Goal: Task Accomplishment & Management: Use online tool/utility

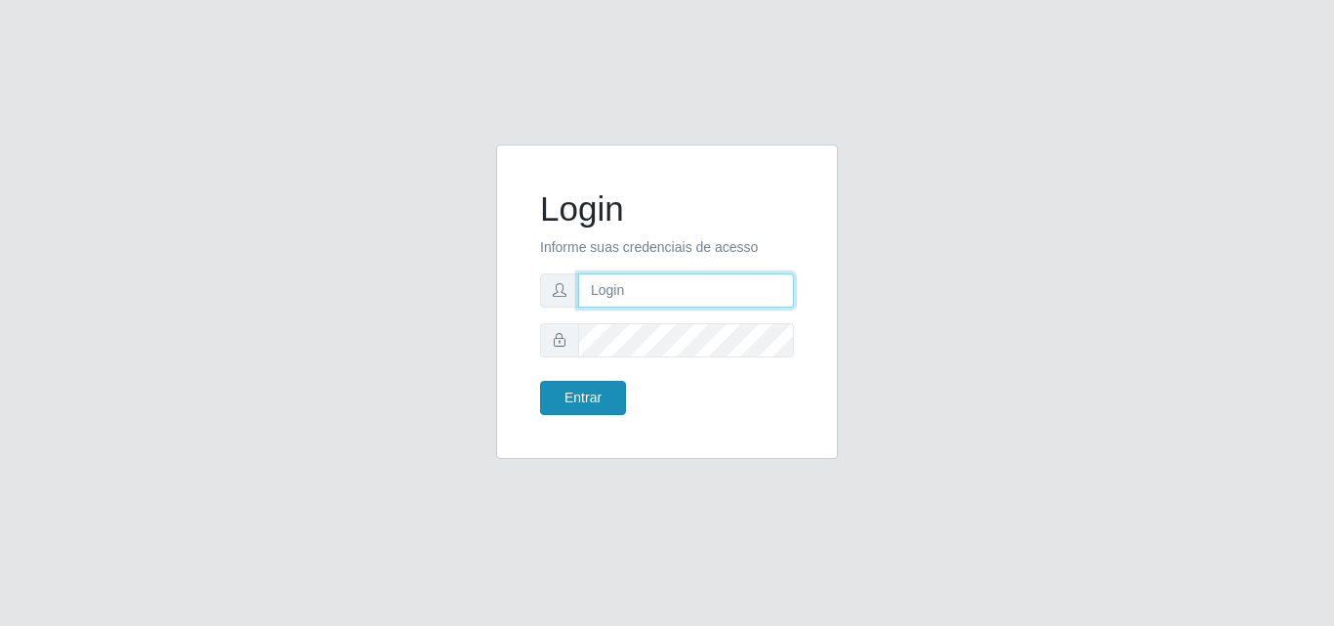
type input "analucia@cestao"
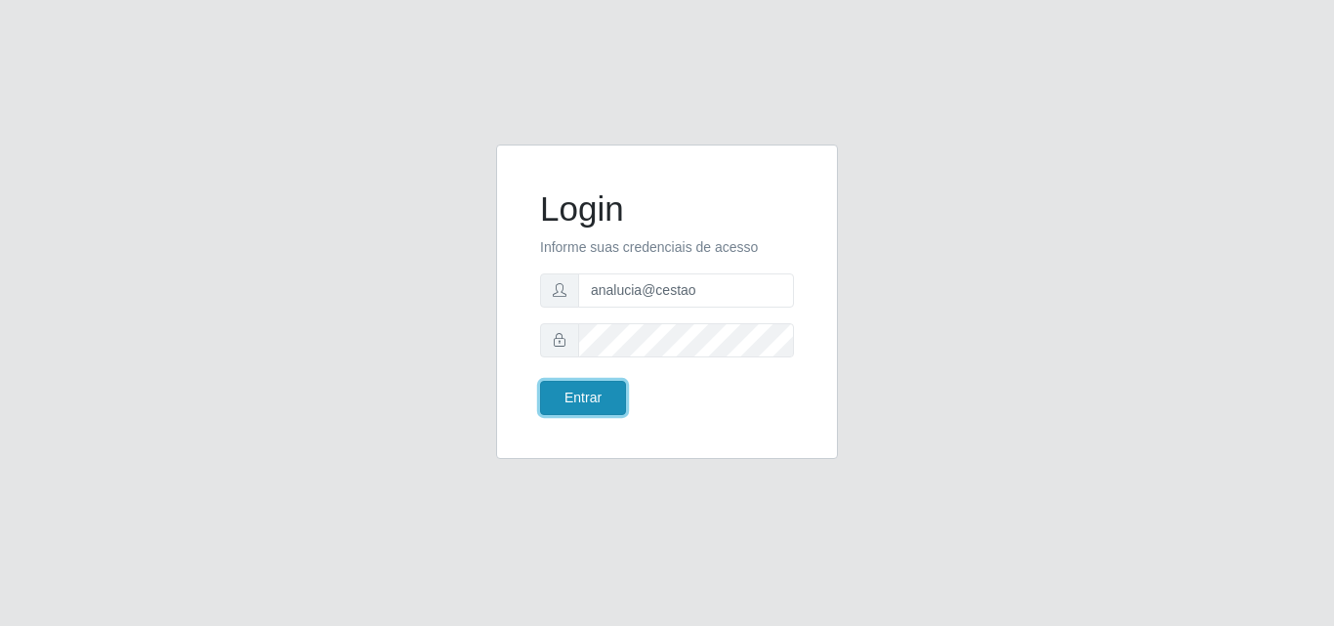
click at [597, 397] on button "Entrar" at bounding box center [583, 398] width 86 height 34
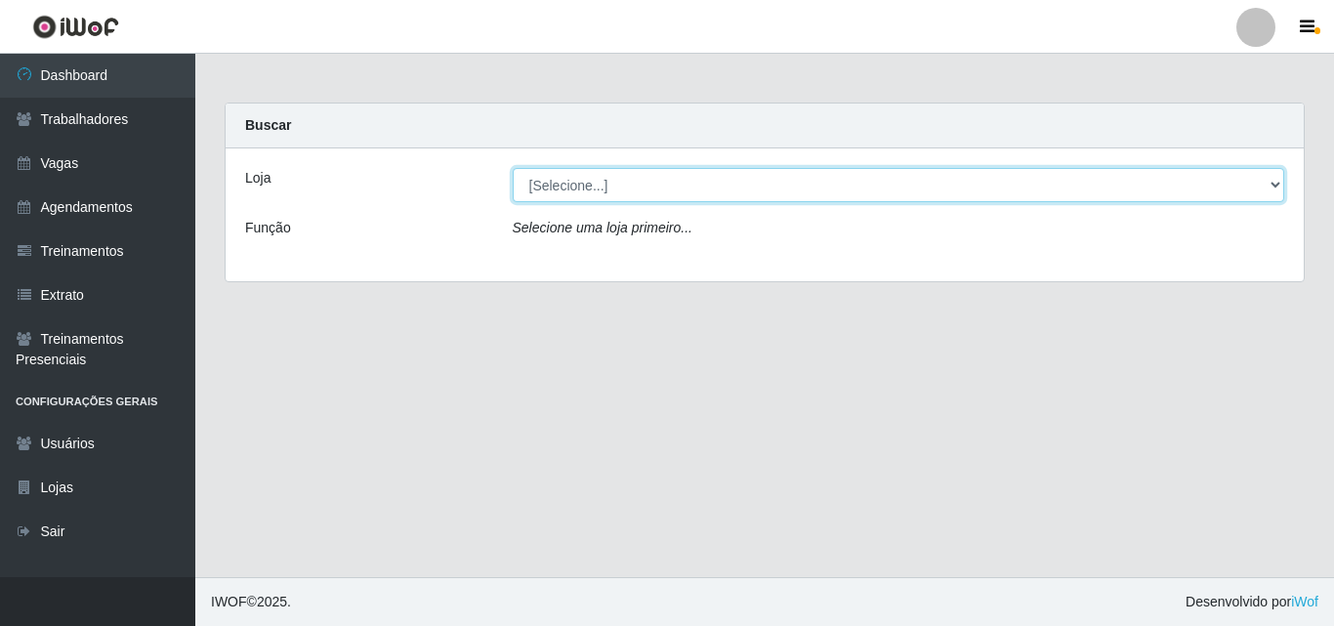
click at [593, 187] on select "[Selecione...] O Cestão - Geisel" at bounding box center [899, 185] width 773 height 34
select select "224"
click at [513, 168] on select "[Selecione...] O Cestão - Geisel" at bounding box center [899, 185] width 773 height 34
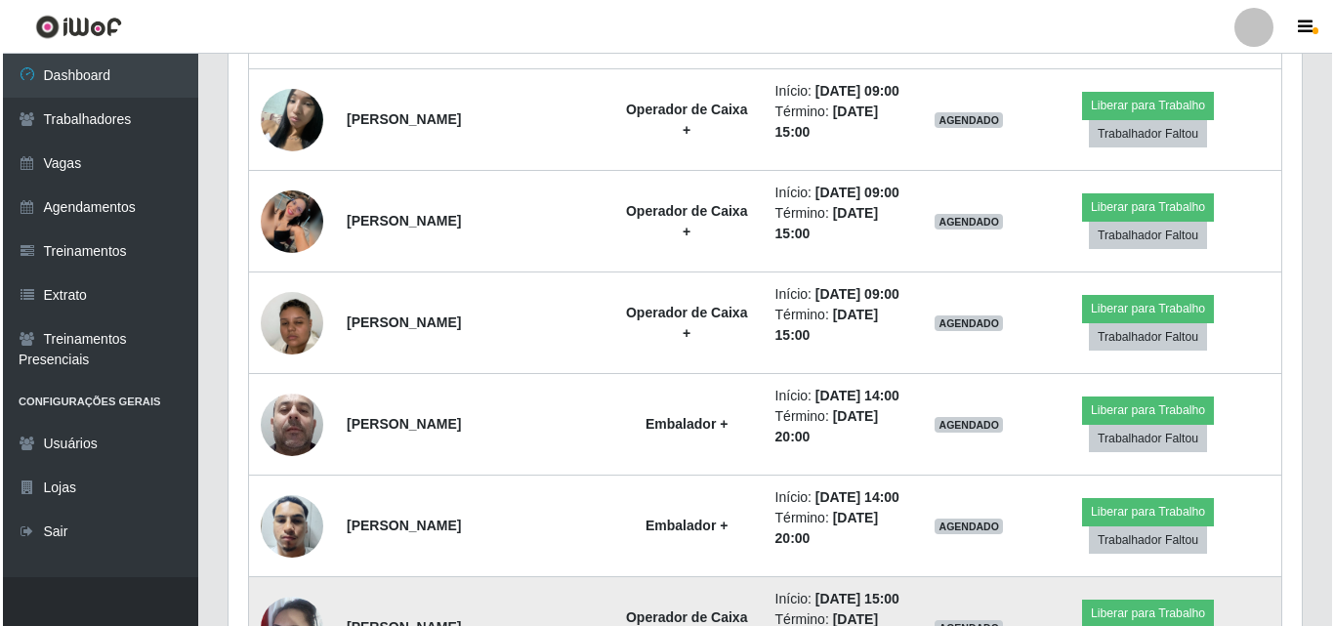
scroll to position [1159, 0]
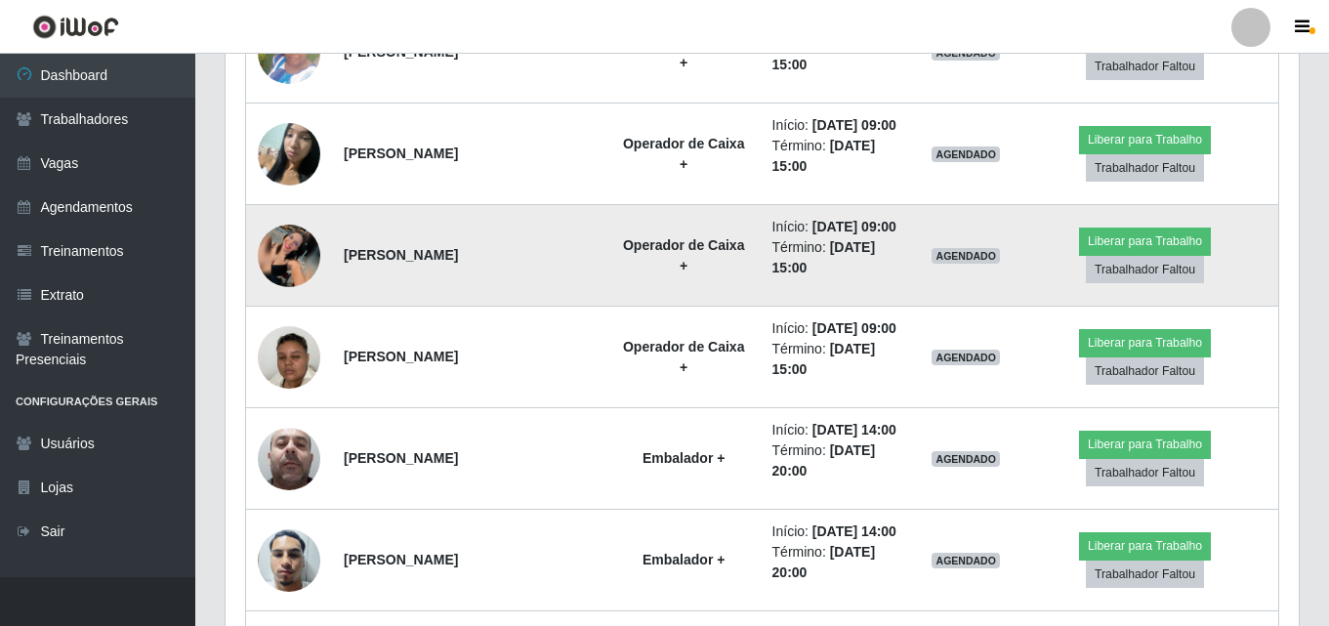
click at [282, 263] on img at bounding box center [289, 256] width 63 height 63
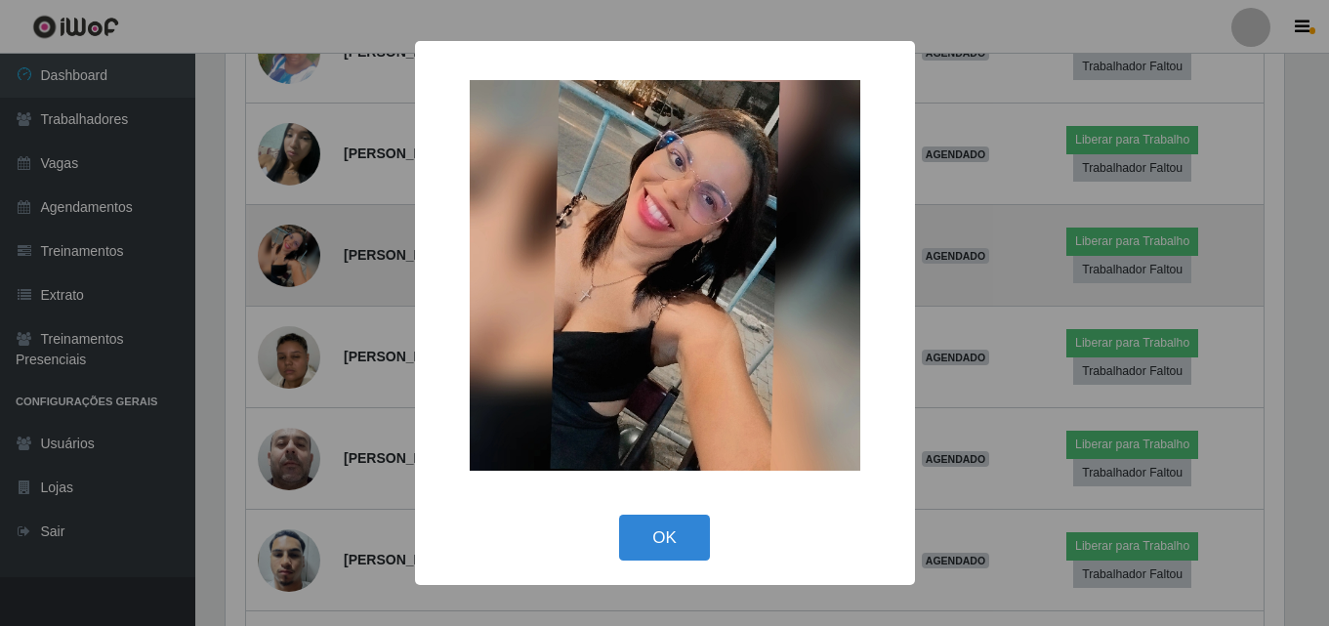
scroll to position [405, 1064]
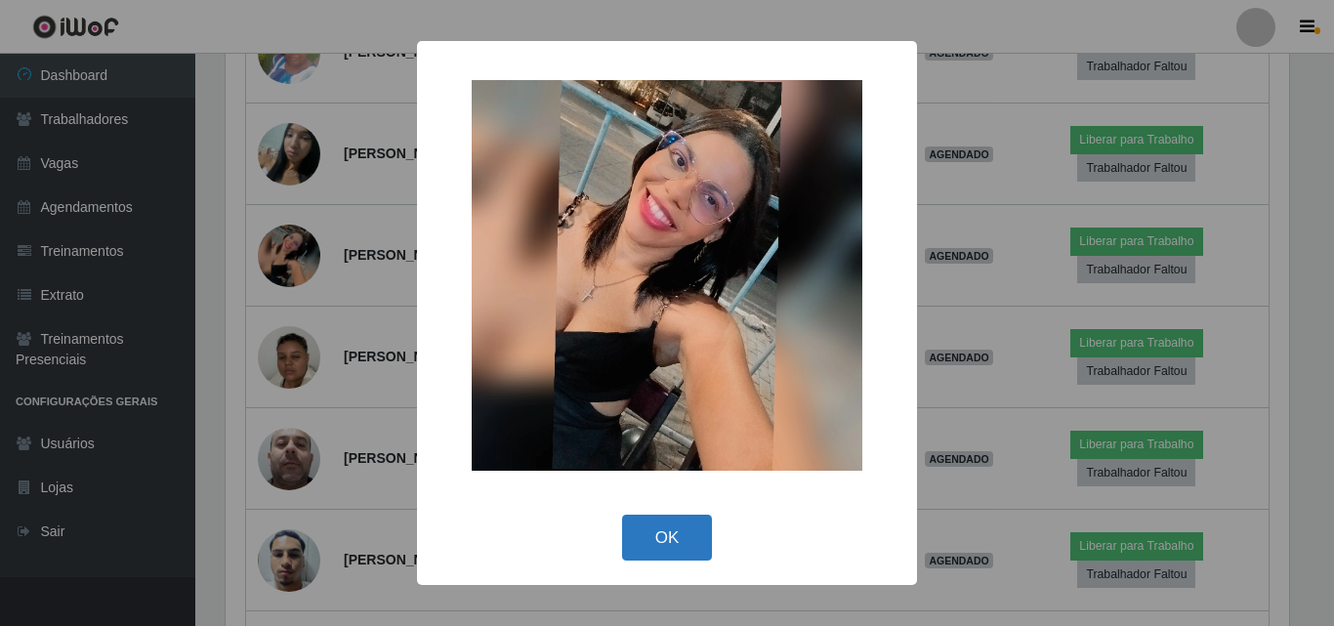
click at [669, 537] on button "OK" at bounding box center [667, 538] width 91 height 46
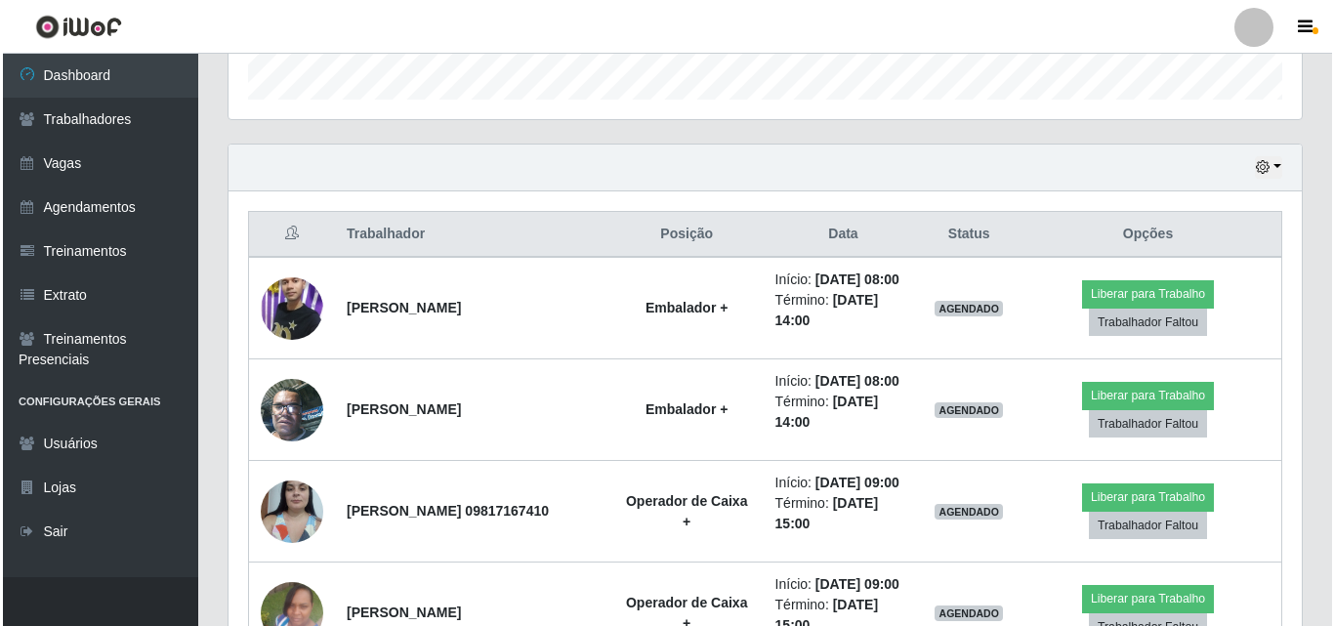
scroll to position [476, 0]
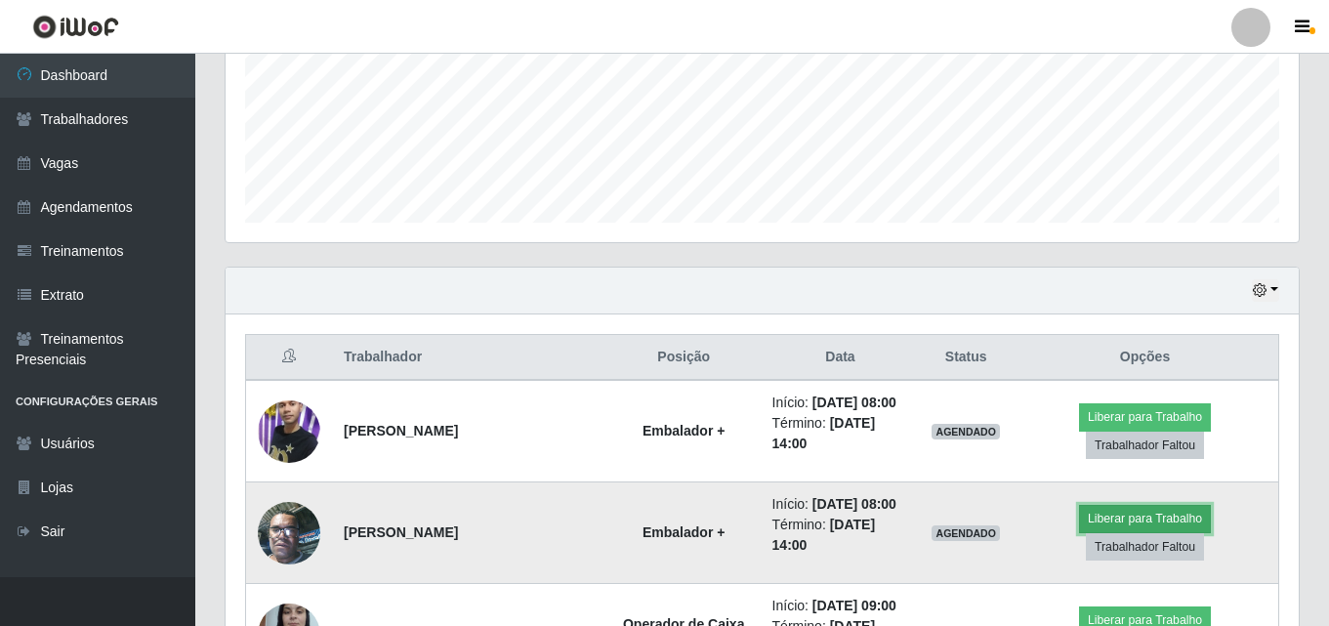
click at [1118, 521] on button "Liberar para Trabalho" at bounding box center [1145, 518] width 132 height 27
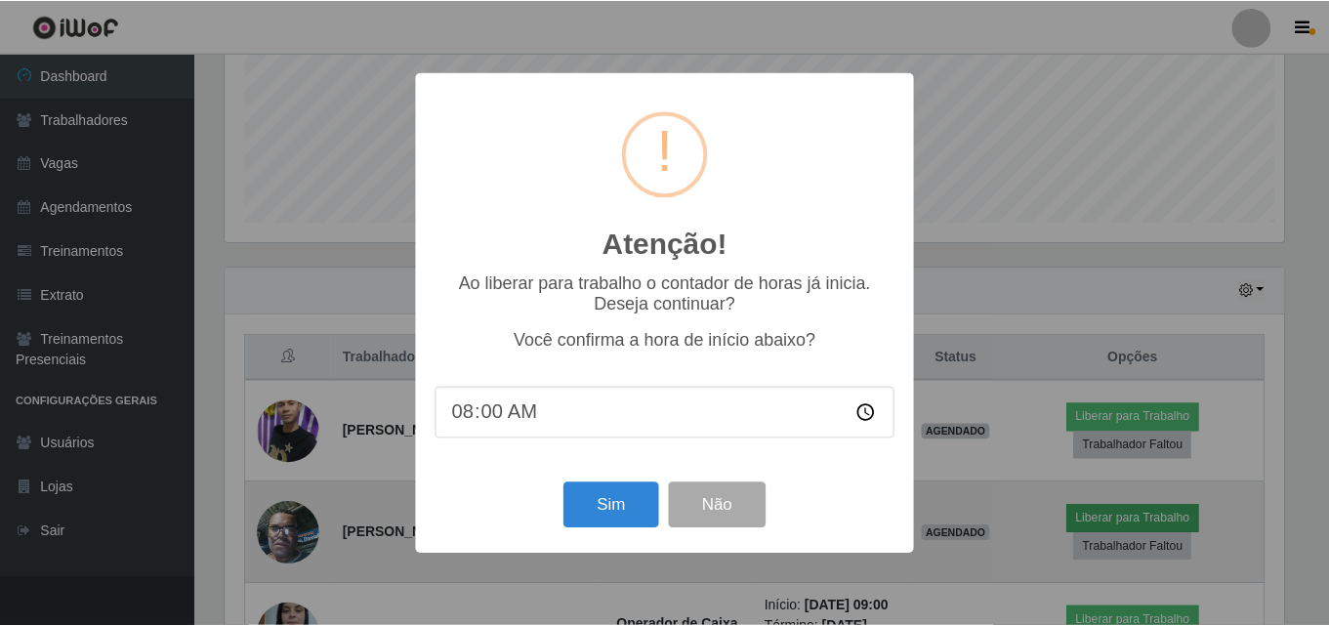
scroll to position [405, 1064]
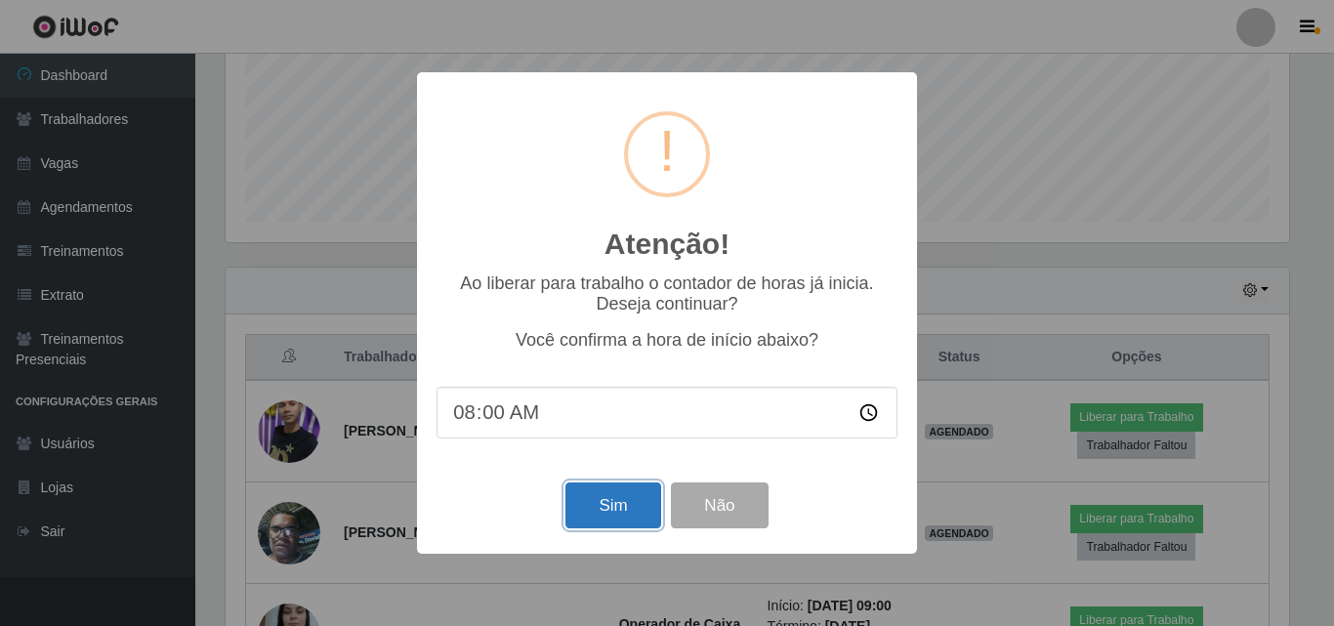
click at [620, 508] on button "Sim" at bounding box center [612, 505] width 95 height 46
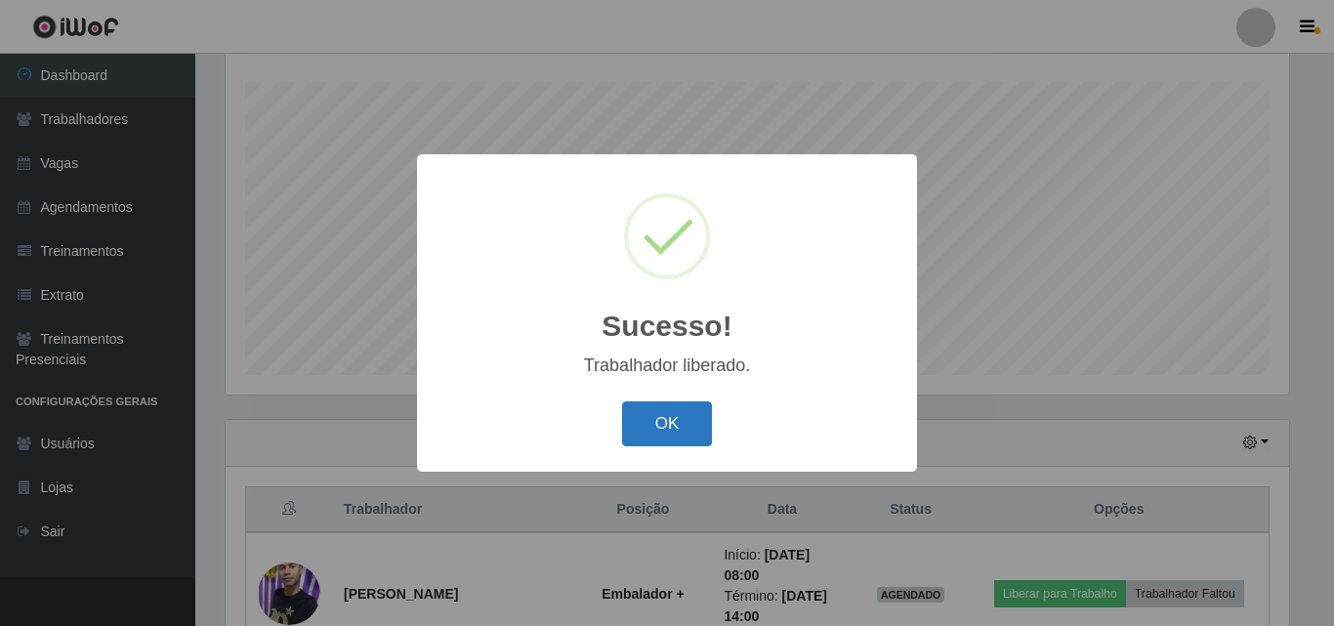
click at [675, 416] on button "OK" at bounding box center [667, 424] width 91 height 46
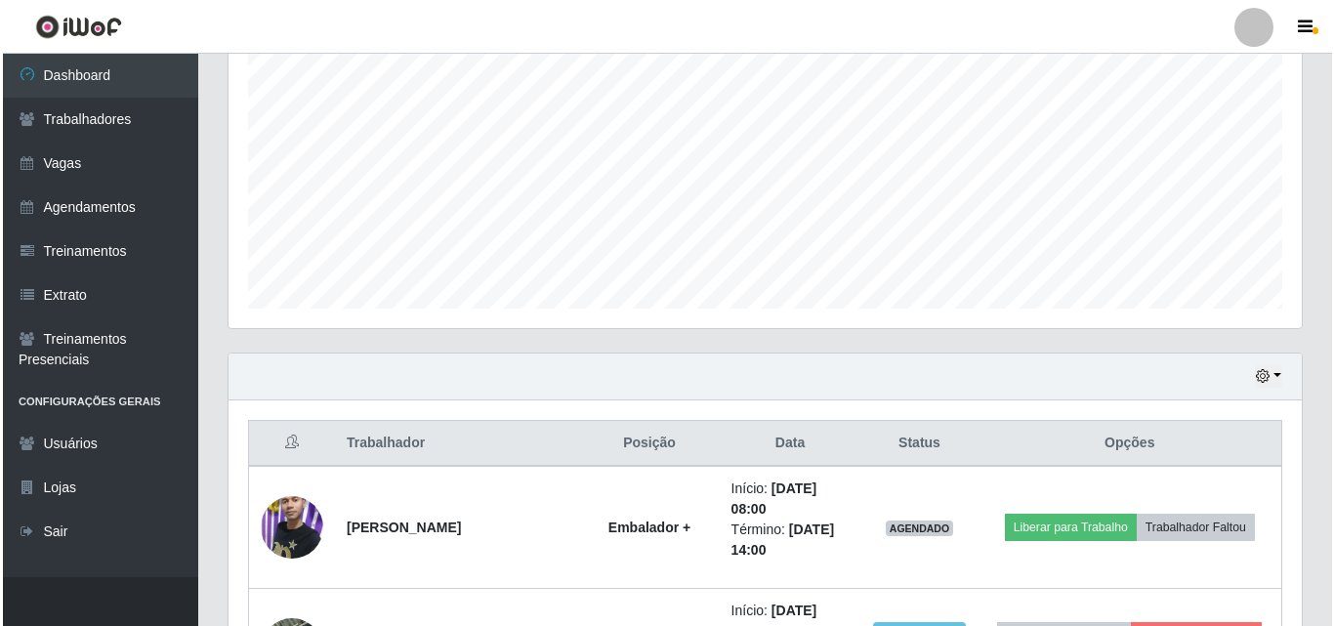
scroll to position [519, 0]
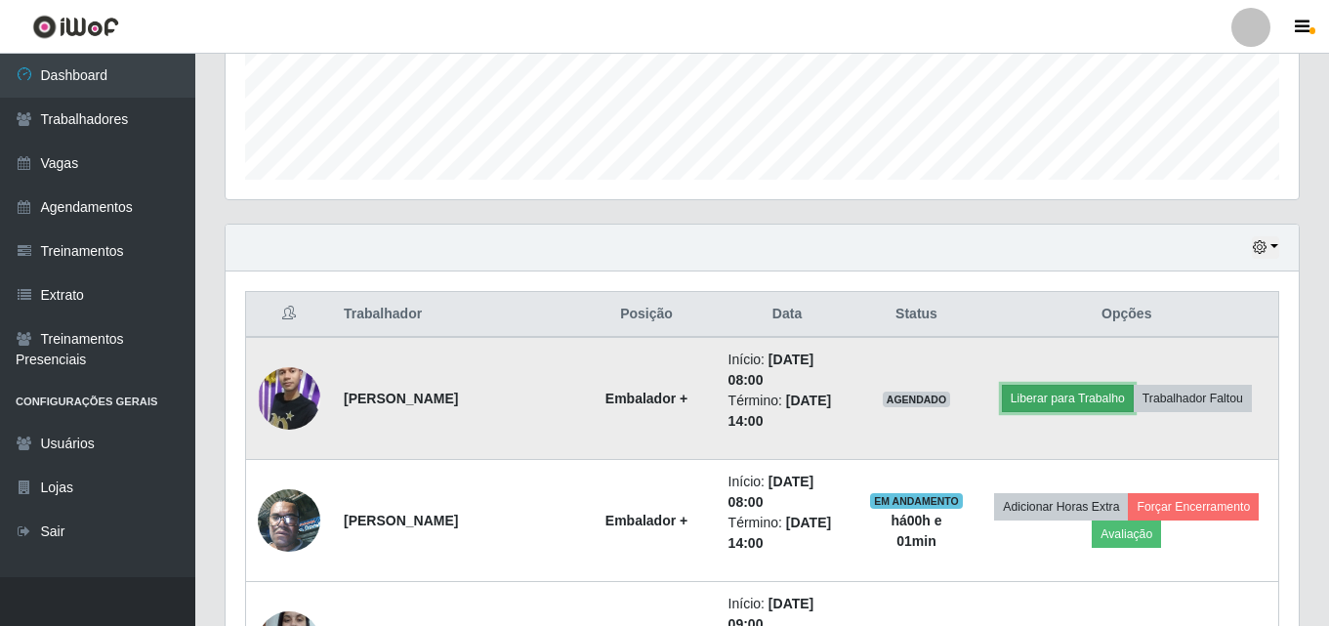
click at [1076, 399] on button "Liberar para Trabalho" at bounding box center [1068, 398] width 132 height 27
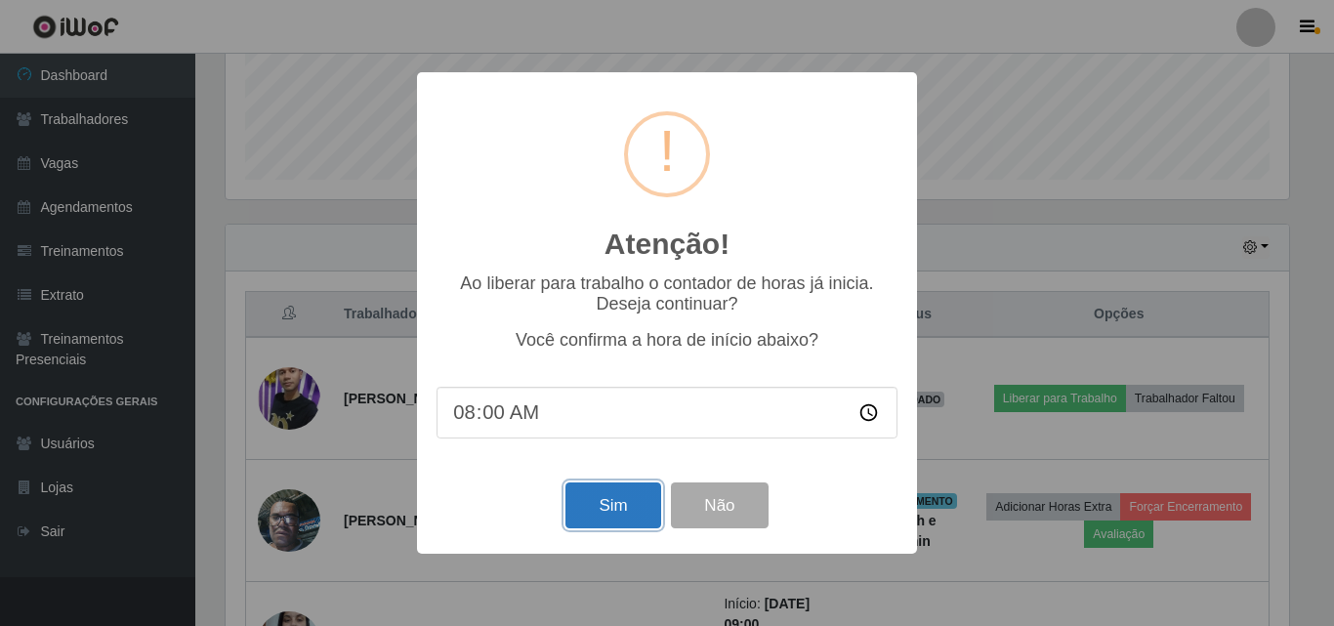
click at [616, 507] on button "Sim" at bounding box center [612, 505] width 95 height 46
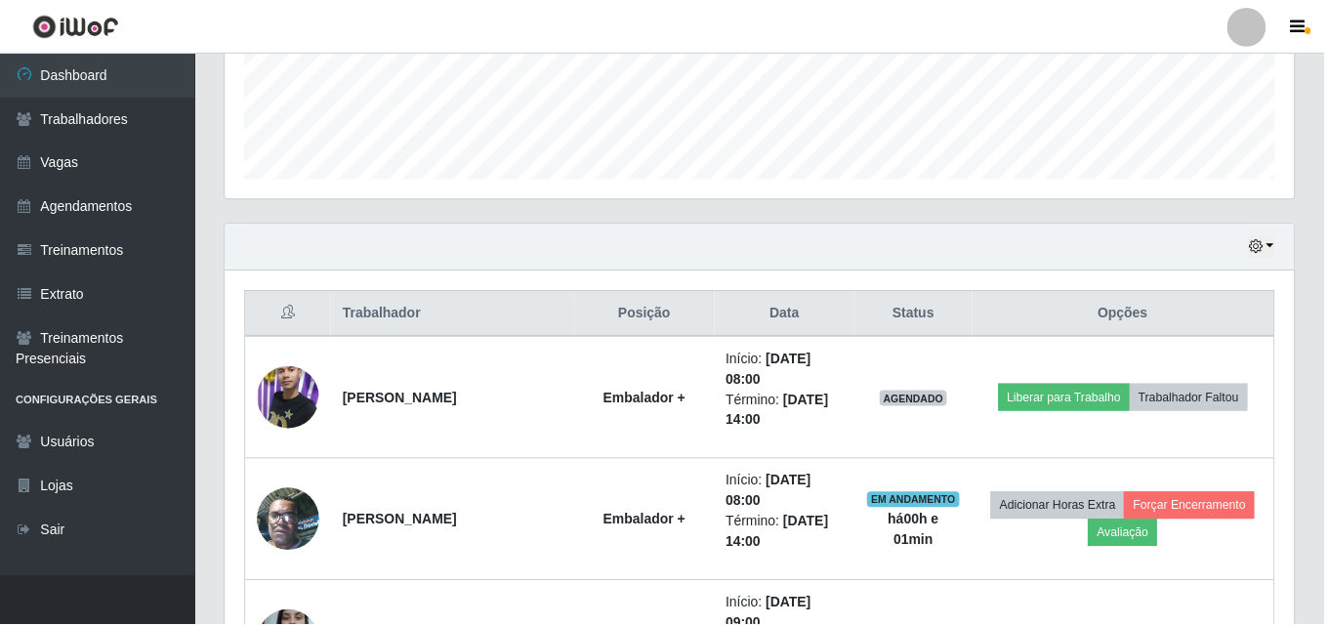
scroll to position [323, 0]
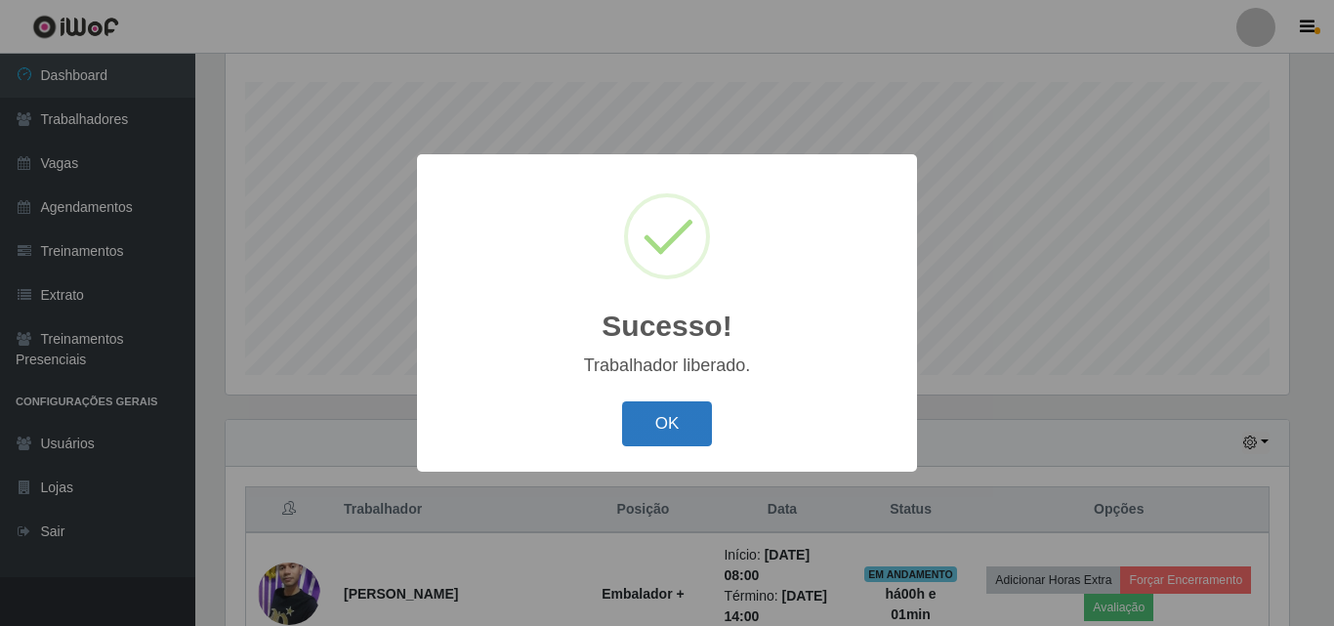
click at [670, 422] on button "OK" at bounding box center [667, 424] width 91 height 46
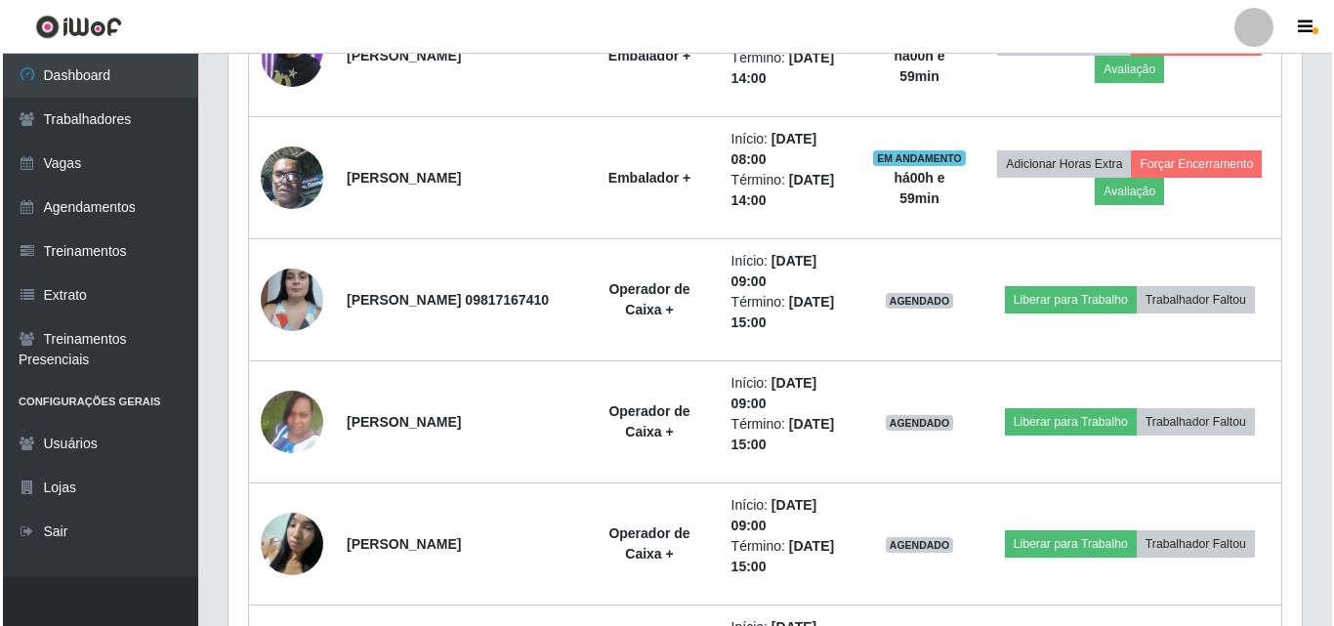
scroll to position [860, 0]
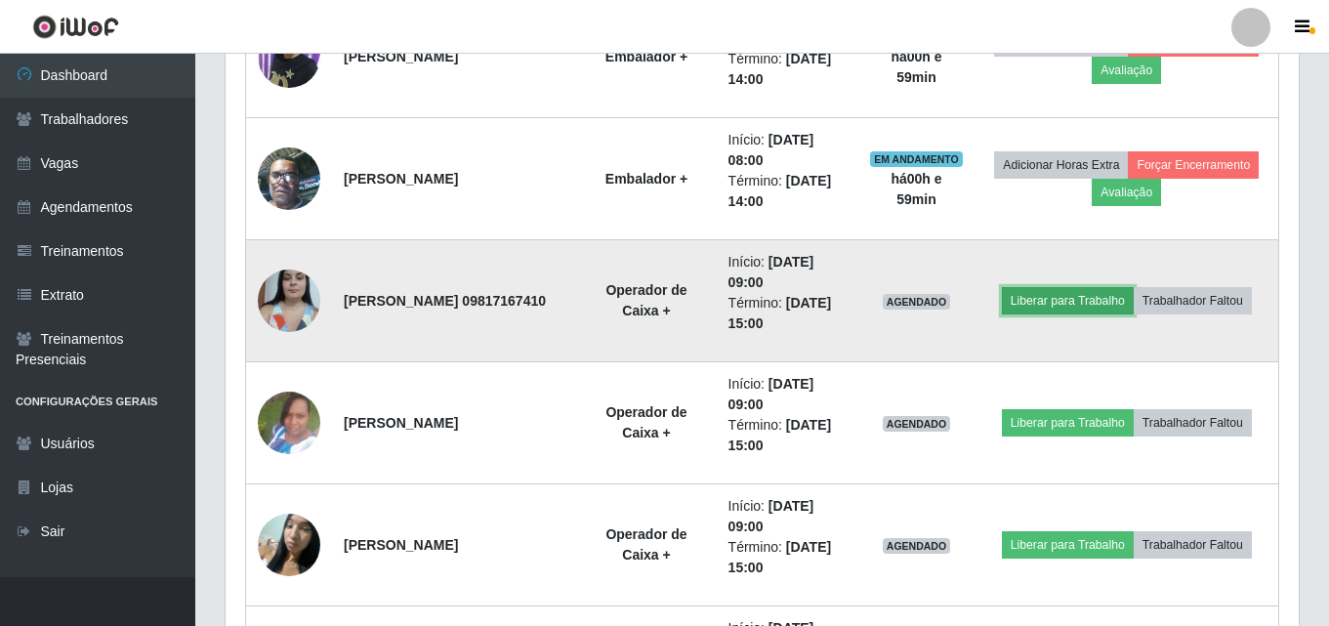
click at [1074, 304] on button "Liberar para Trabalho" at bounding box center [1068, 300] width 132 height 27
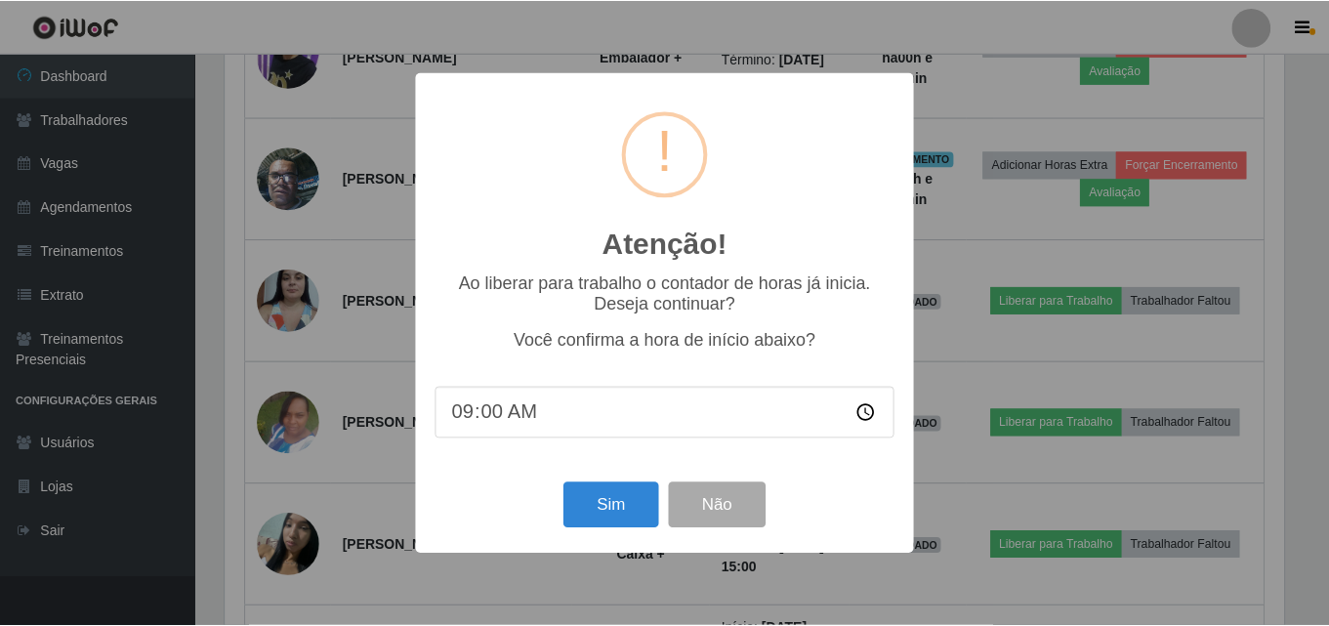
scroll to position [405, 1064]
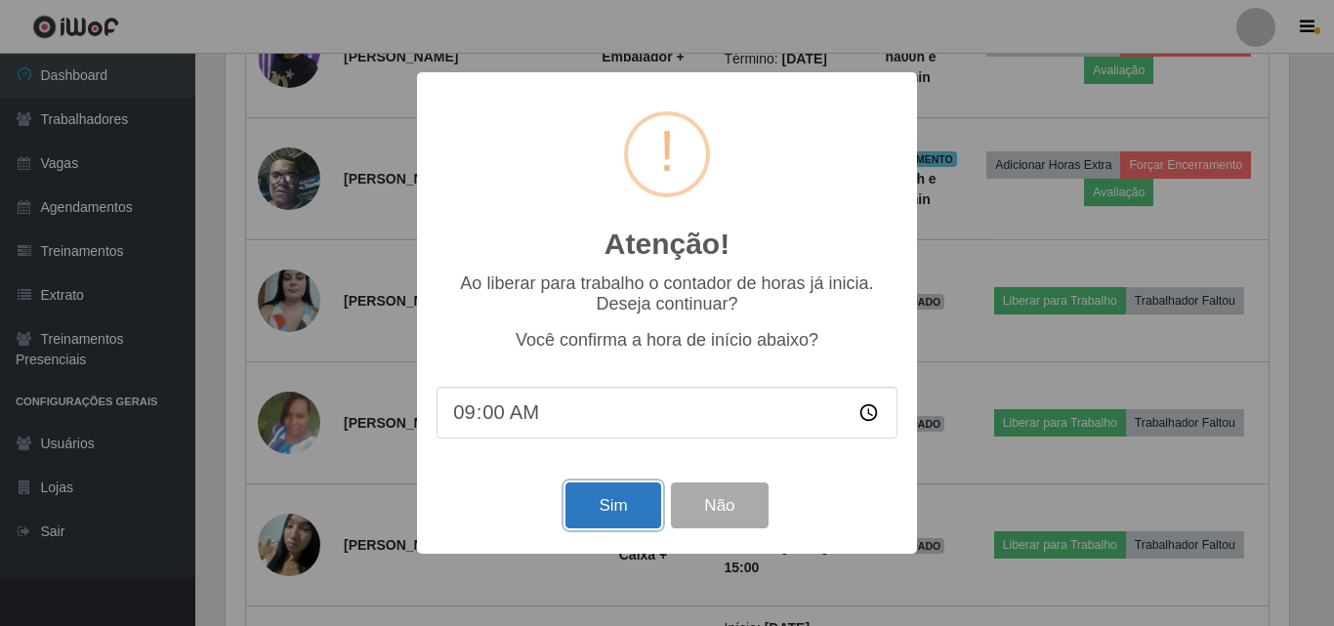
click at [628, 506] on button "Sim" at bounding box center [612, 505] width 95 height 46
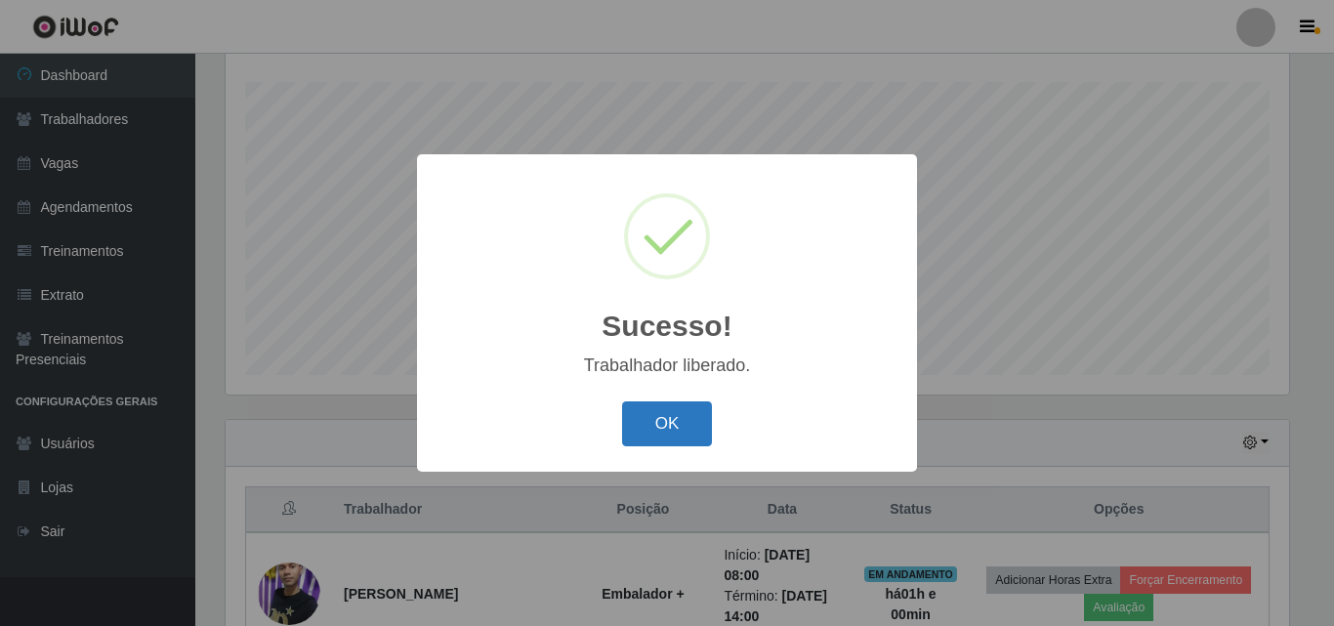
click at [659, 431] on button "OK" at bounding box center [667, 424] width 91 height 46
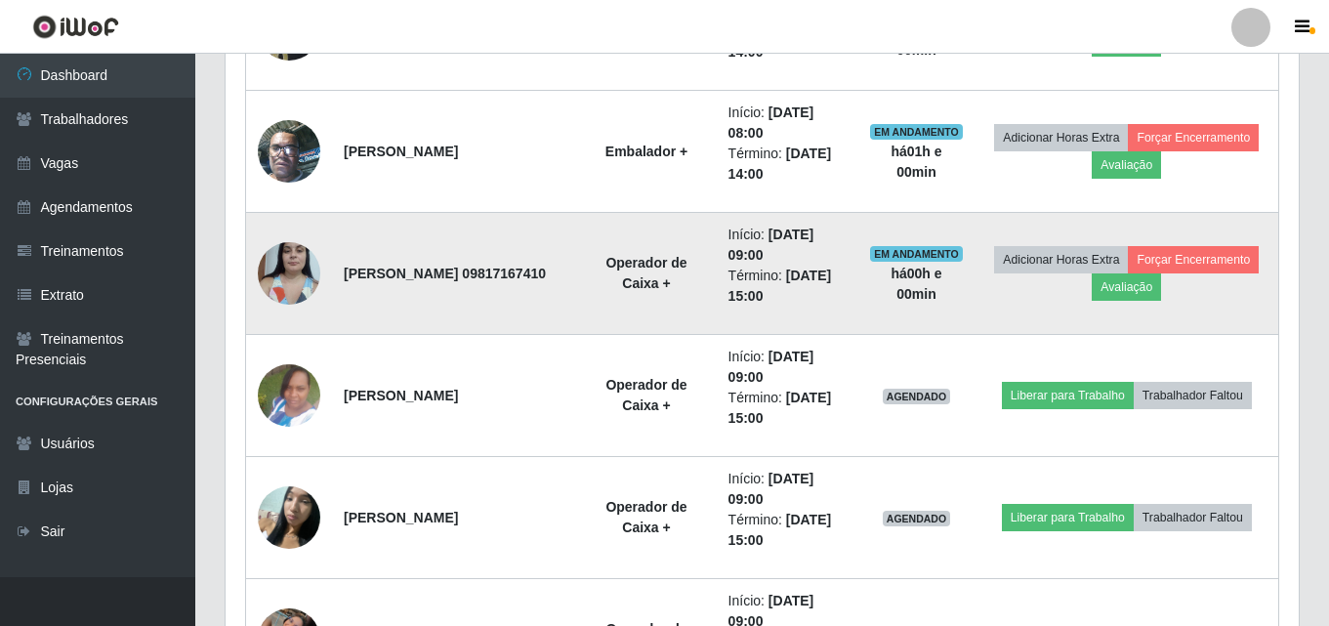
scroll to position [909, 0]
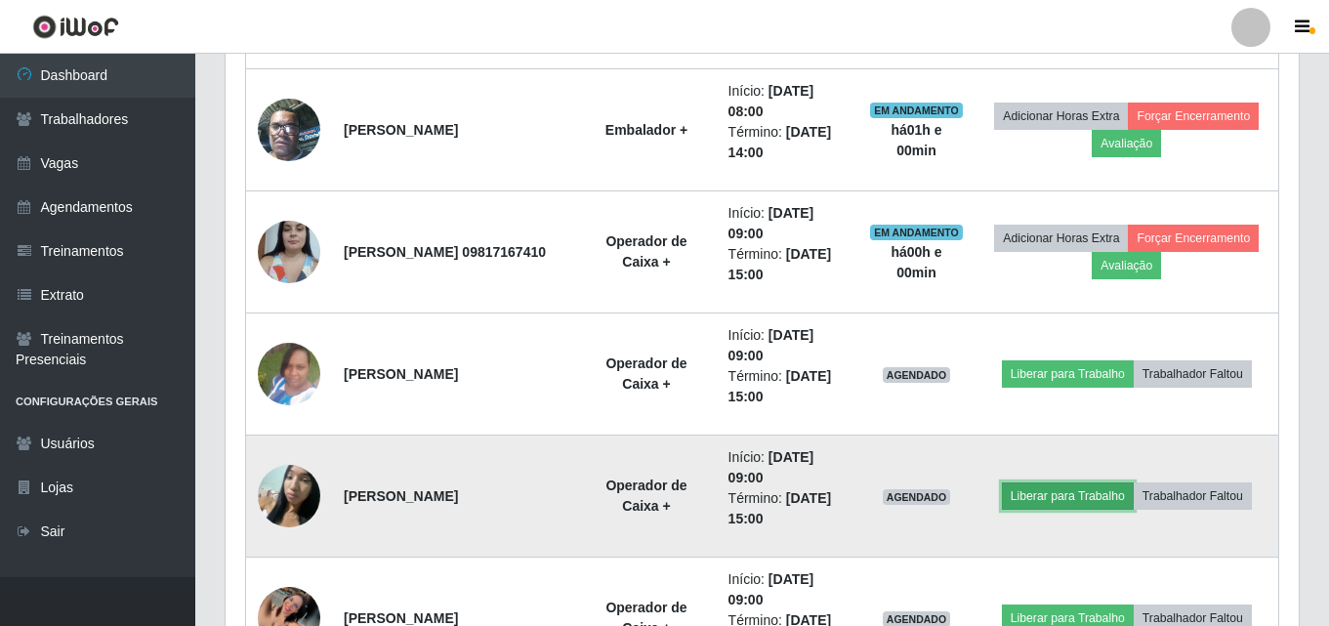
click at [1049, 498] on button "Liberar para Trabalho" at bounding box center [1068, 495] width 132 height 27
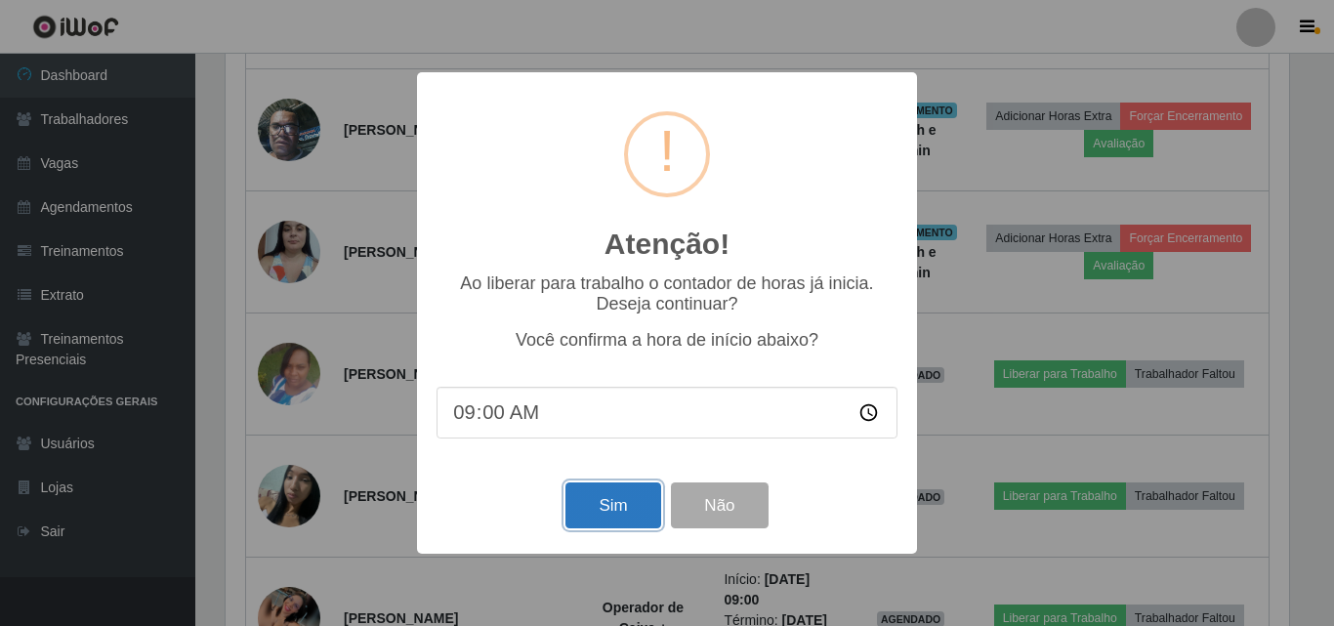
click at [622, 522] on button "Sim" at bounding box center [612, 505] width 95 height 46
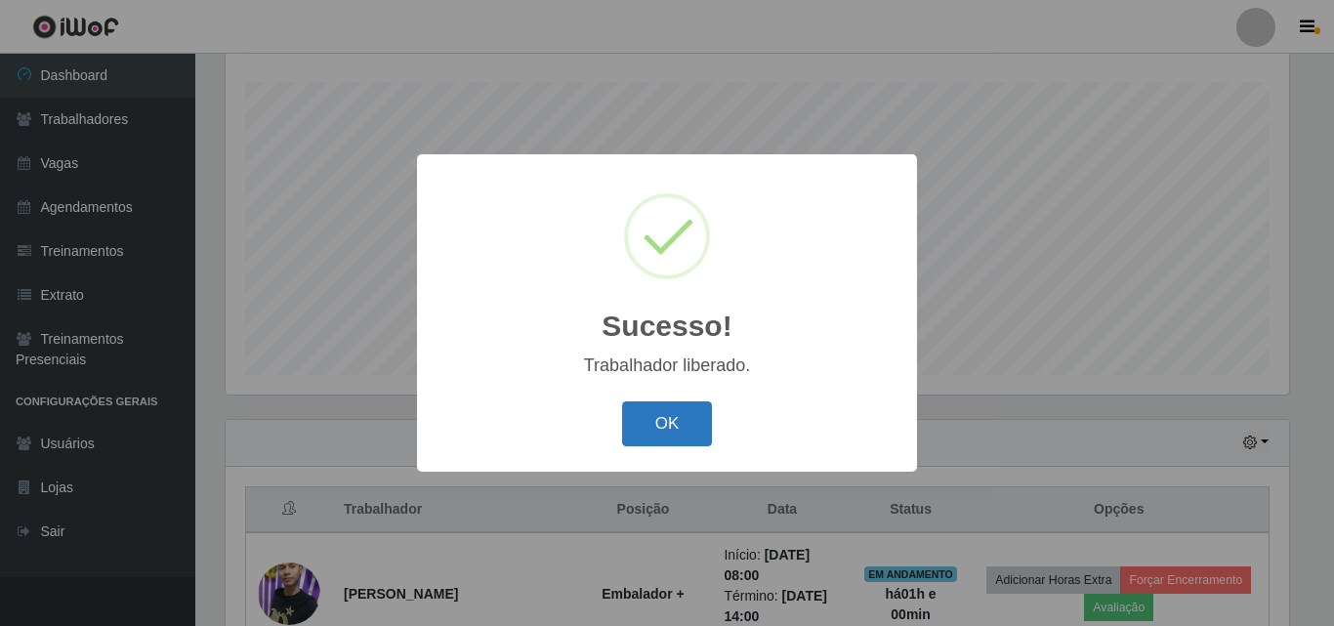
click at [670, 422] on button "OK" at bounding box center [667, 424] width 91 height 46
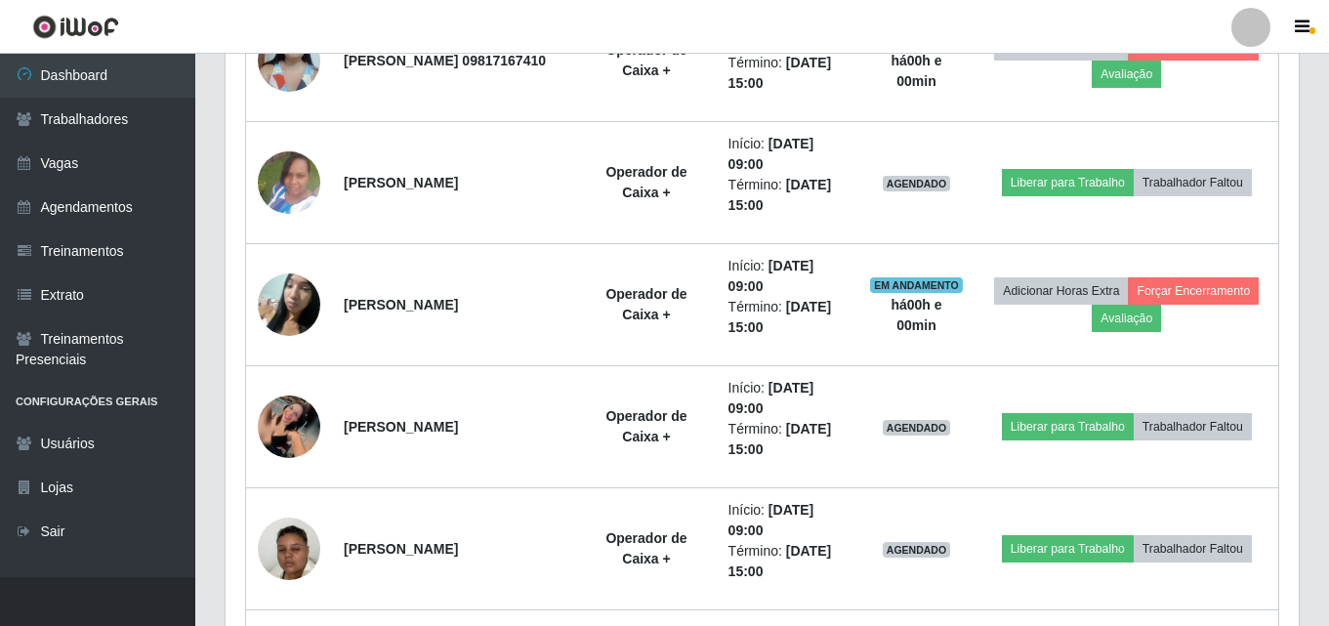
scroll to position [1105, 0]
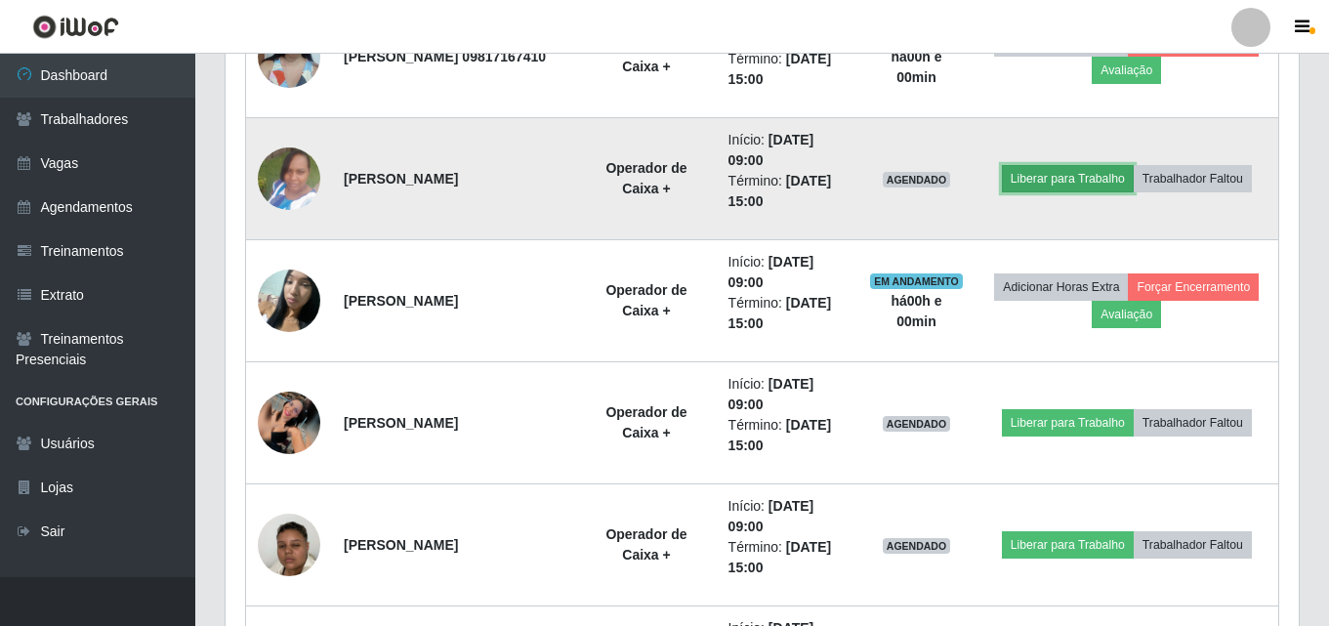
click at [1059, 172] on button "Liberar para Trabalho" at bounding box center [1068, 178] width 132 height 27
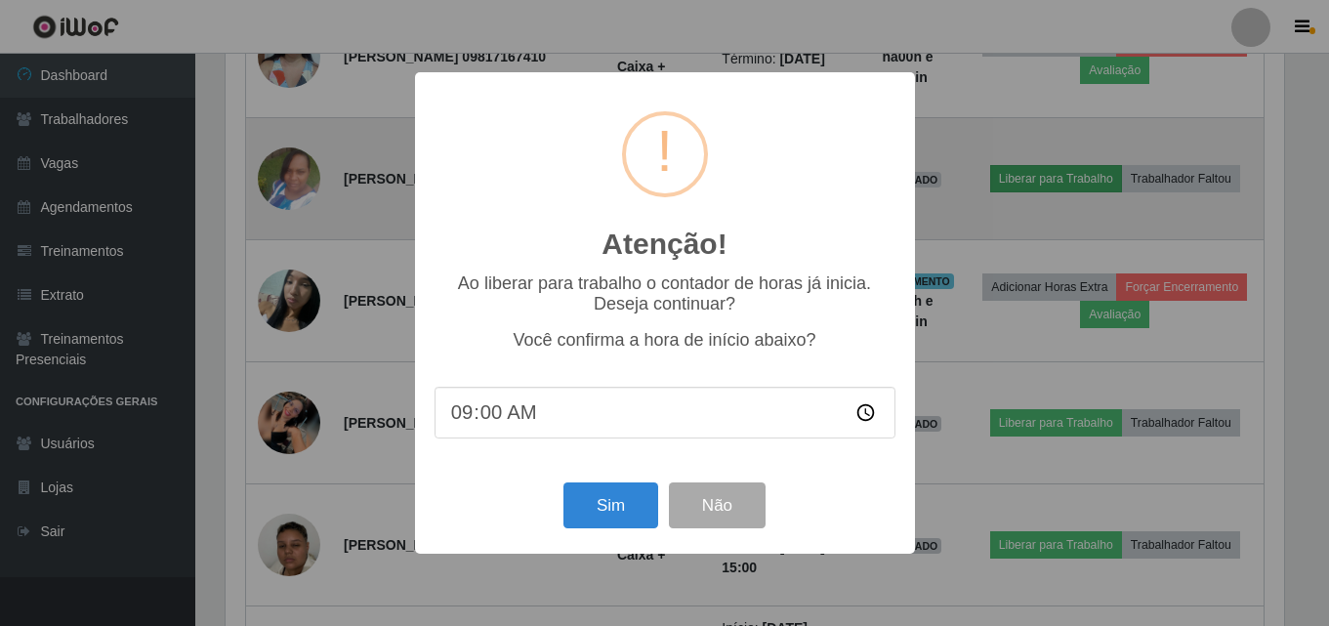
scroll to position [405, 1064]
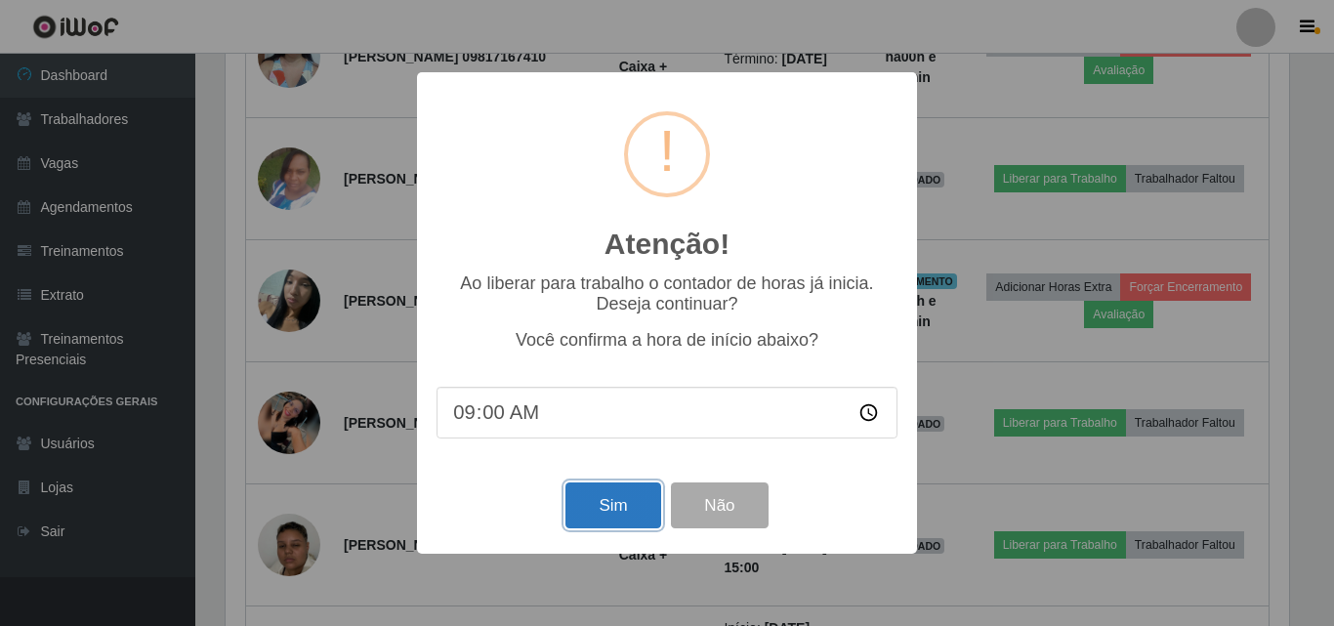
click at [621, 512] on button "Sim" at bounding box center [612, 505] width 95 height 46
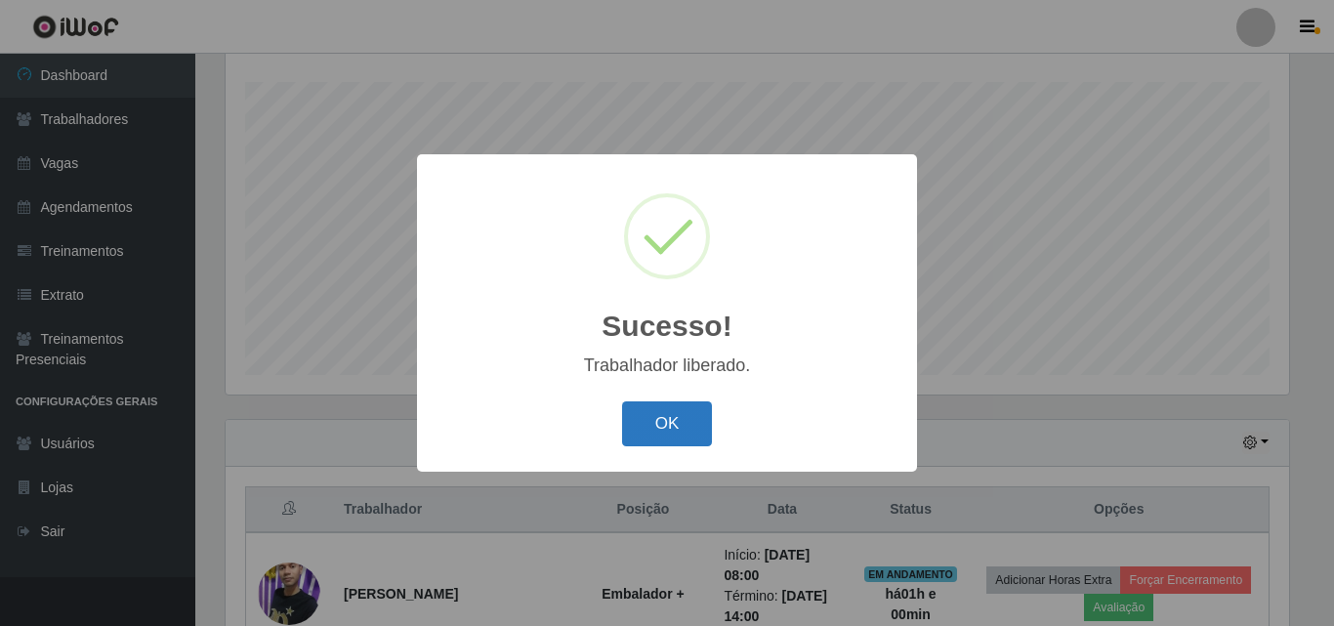
click at [681, 435] on button "OK" at bounding box center [667, 424] width 91 height 46
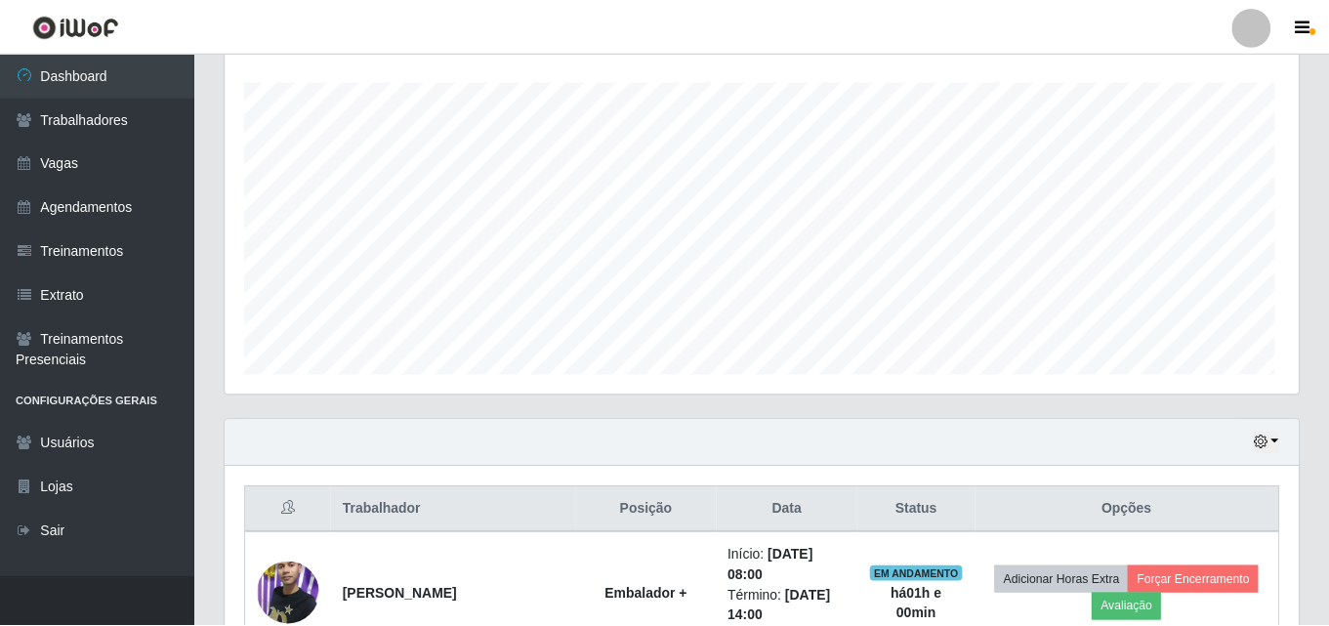
scroll to position [0, 0]
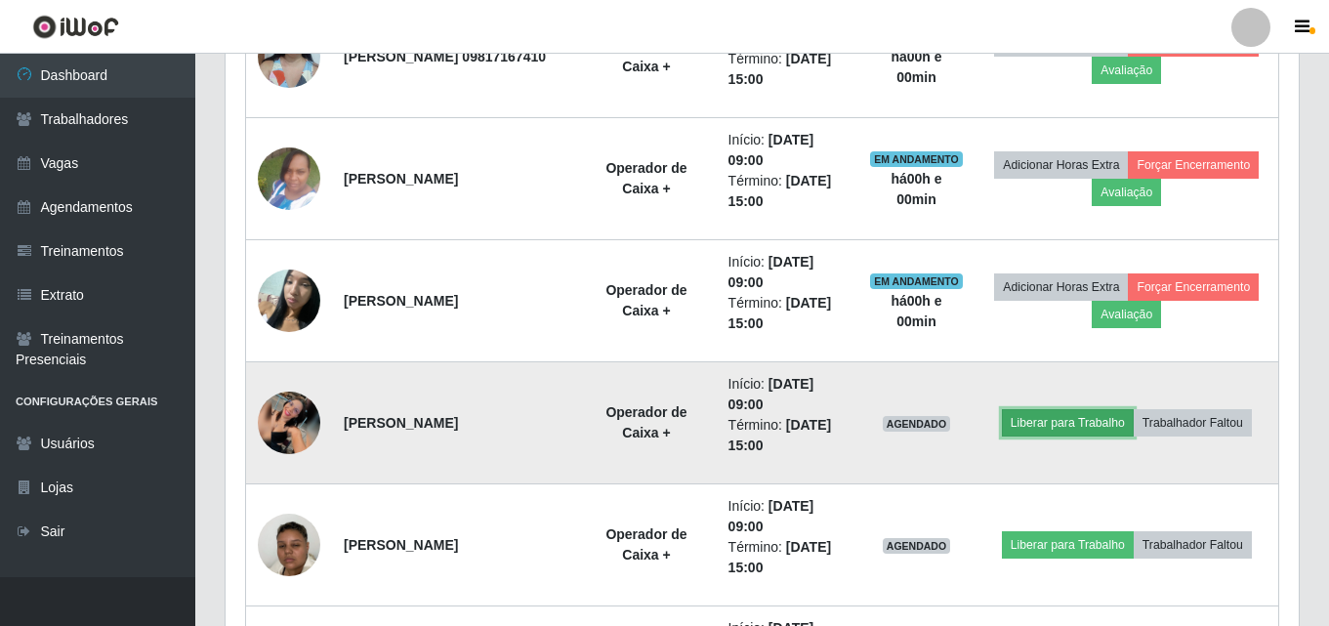
click at [1074, 426] on button "Liberar para Trabalho" at bounding box center [1068, 422] width 132 height 27
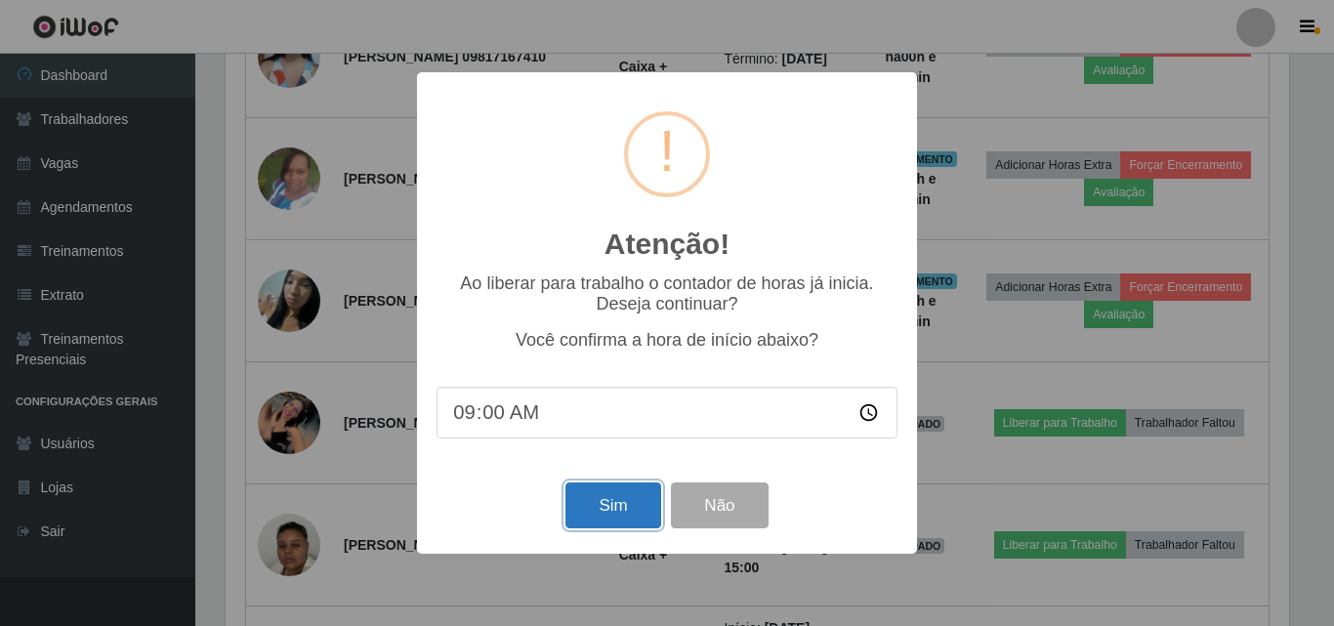
click at [633, 512] on button "Sim" at bounding box center [612, 505] width 95 height 46
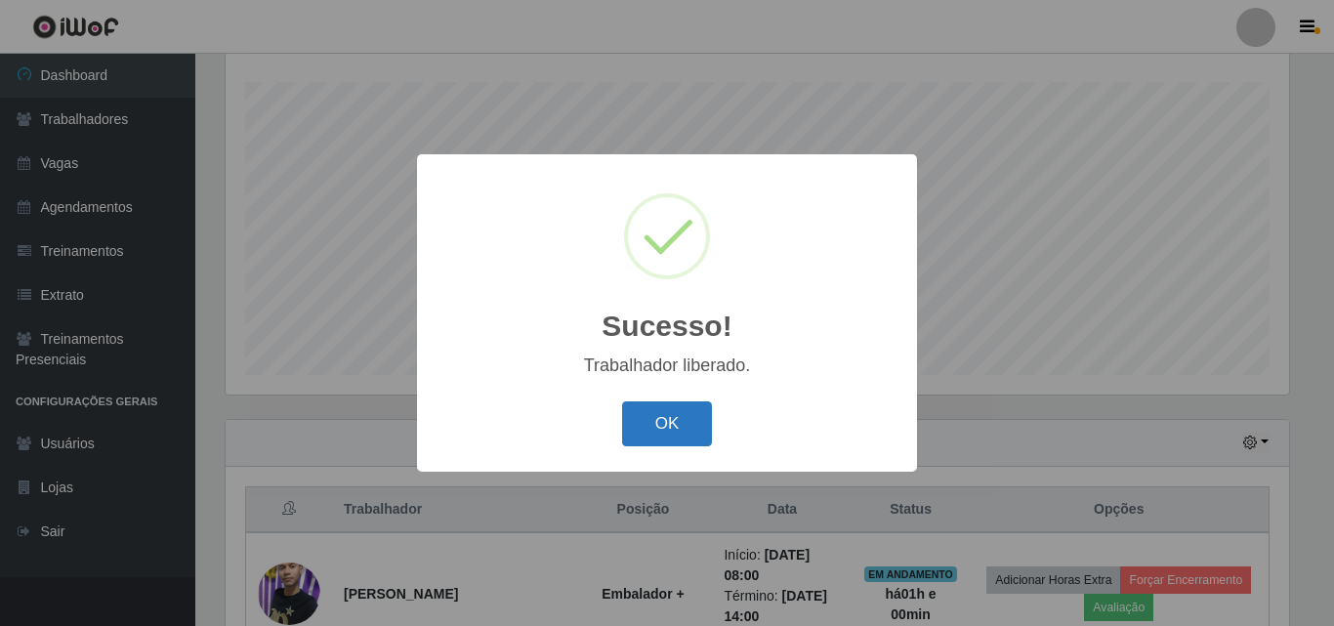
click at [666, 427] on button "OK" at bounding box center [667, 424] width 91 height 46
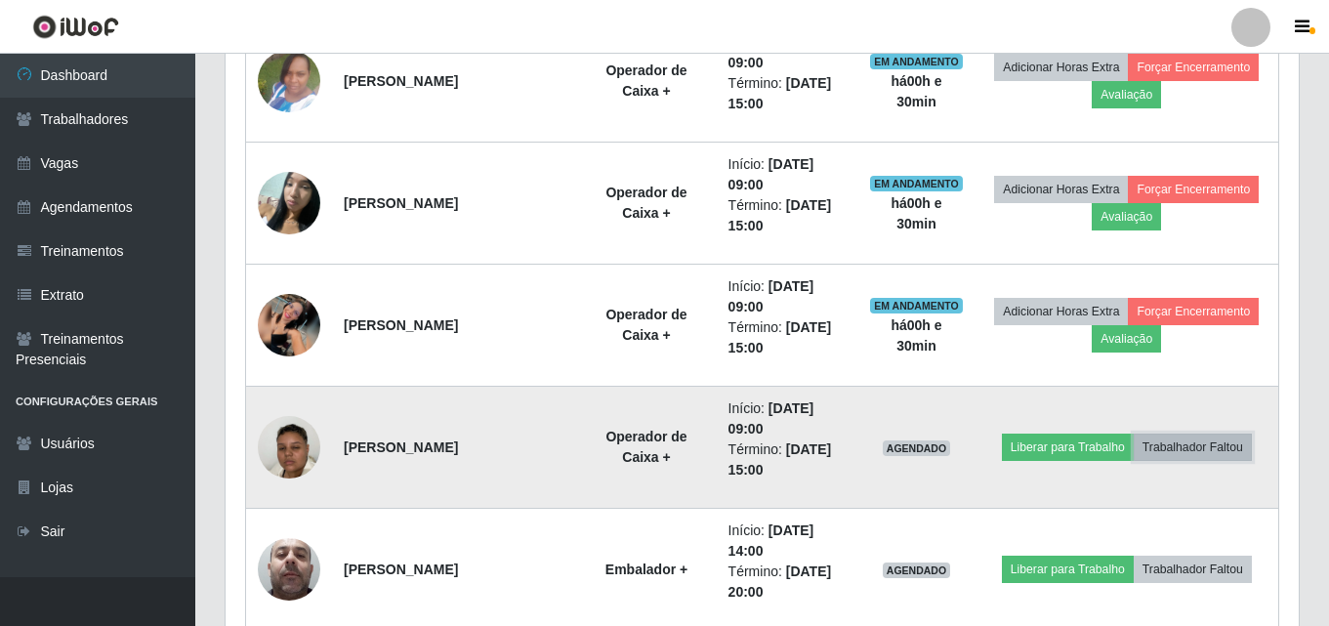
click at [1190, 453] on button "Trabalhador Faltou" at bounding box center [1193, 447] width 118 height 27
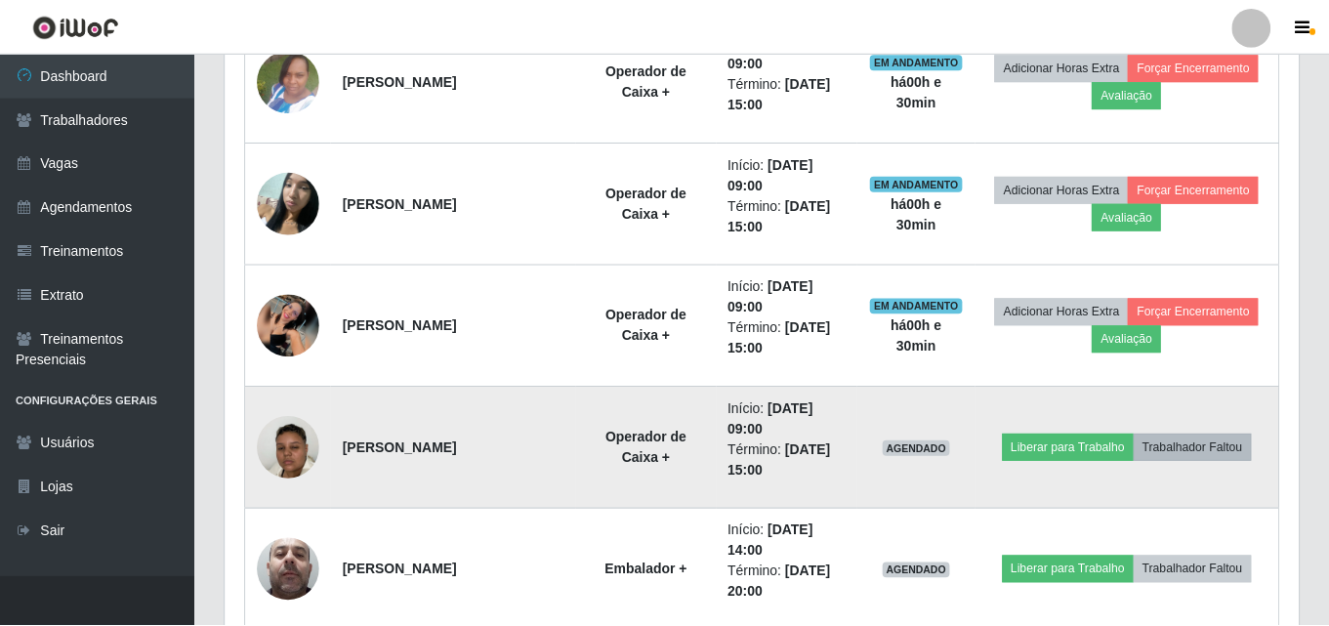
scroll to position [405, 1064]
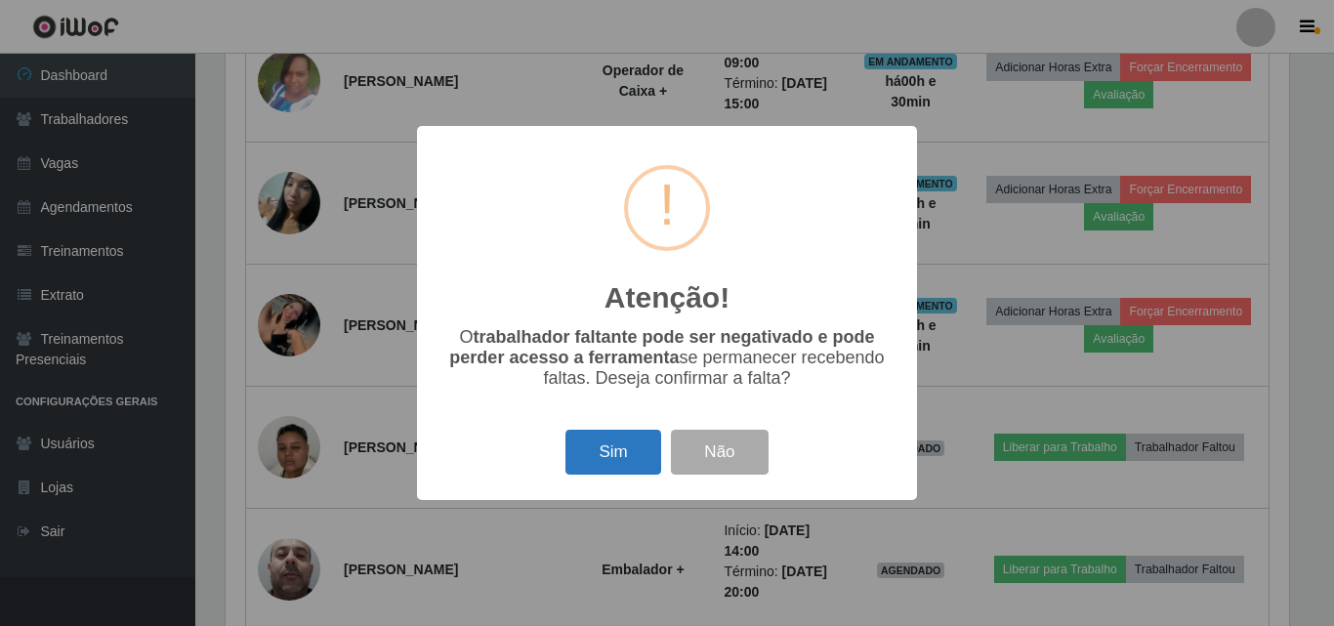
click at [608, 462] on button "Sim" at bounding box center [612, 453] width 95 height 46
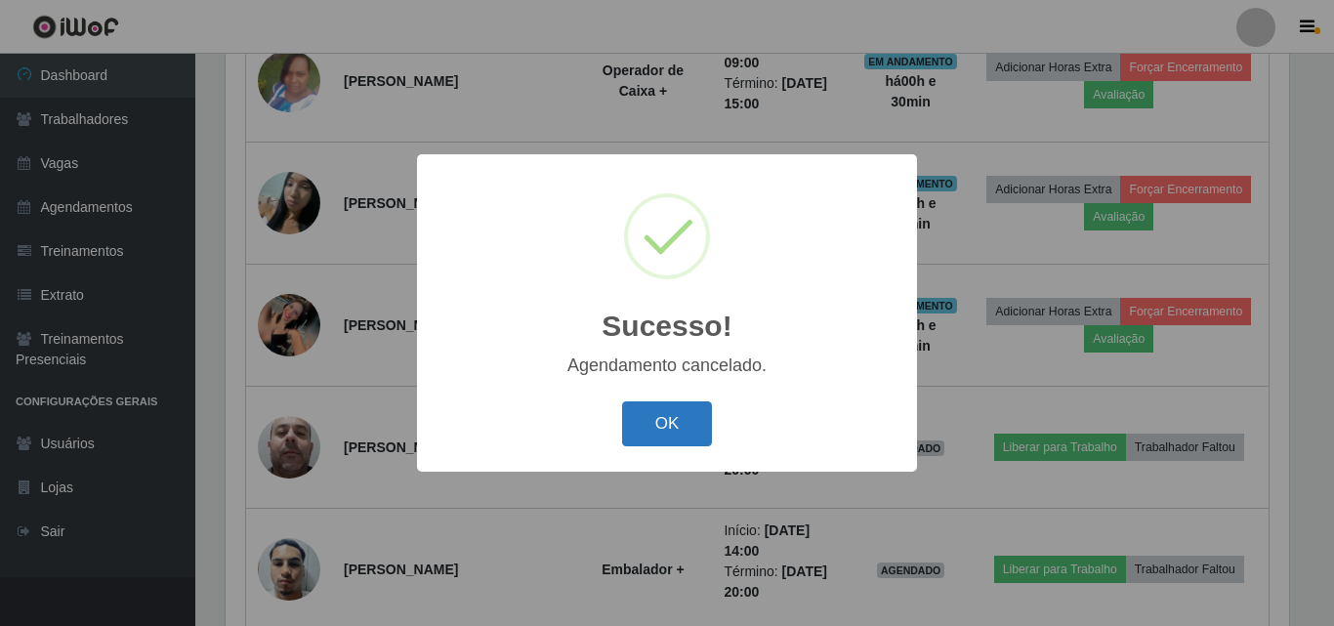
click at [627, 433] on button "OK" at bounding box center [667, 424] width 91 height 46
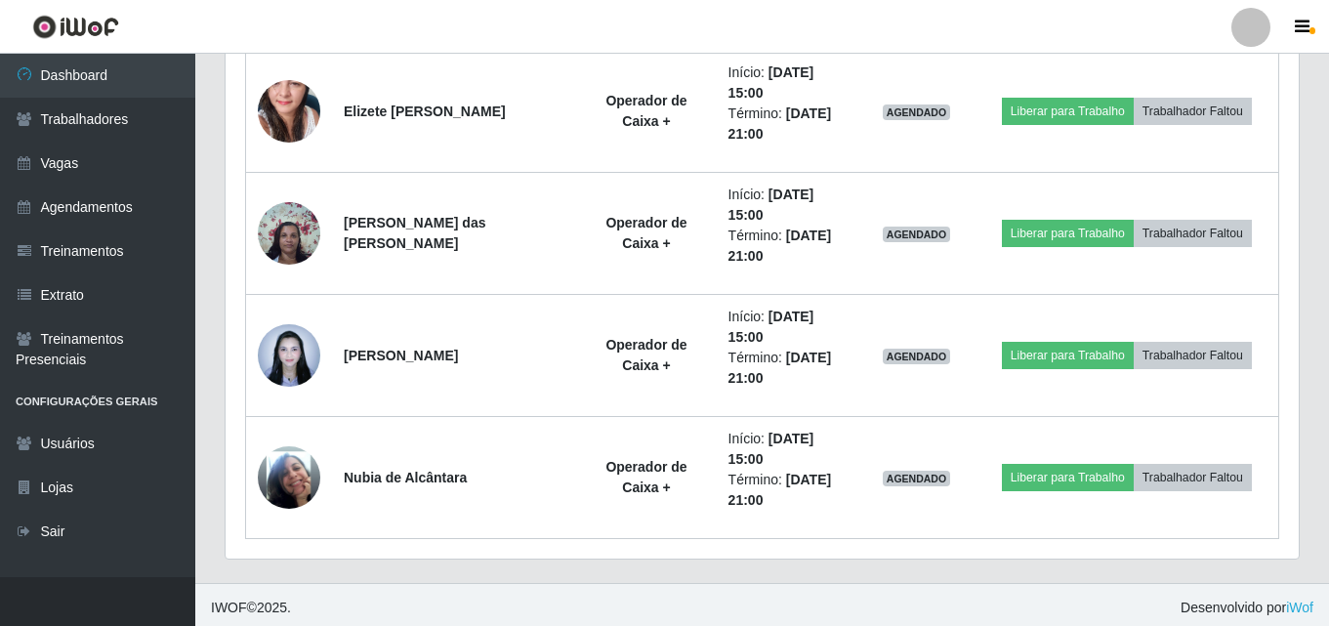
scroll to position [1910, 0]
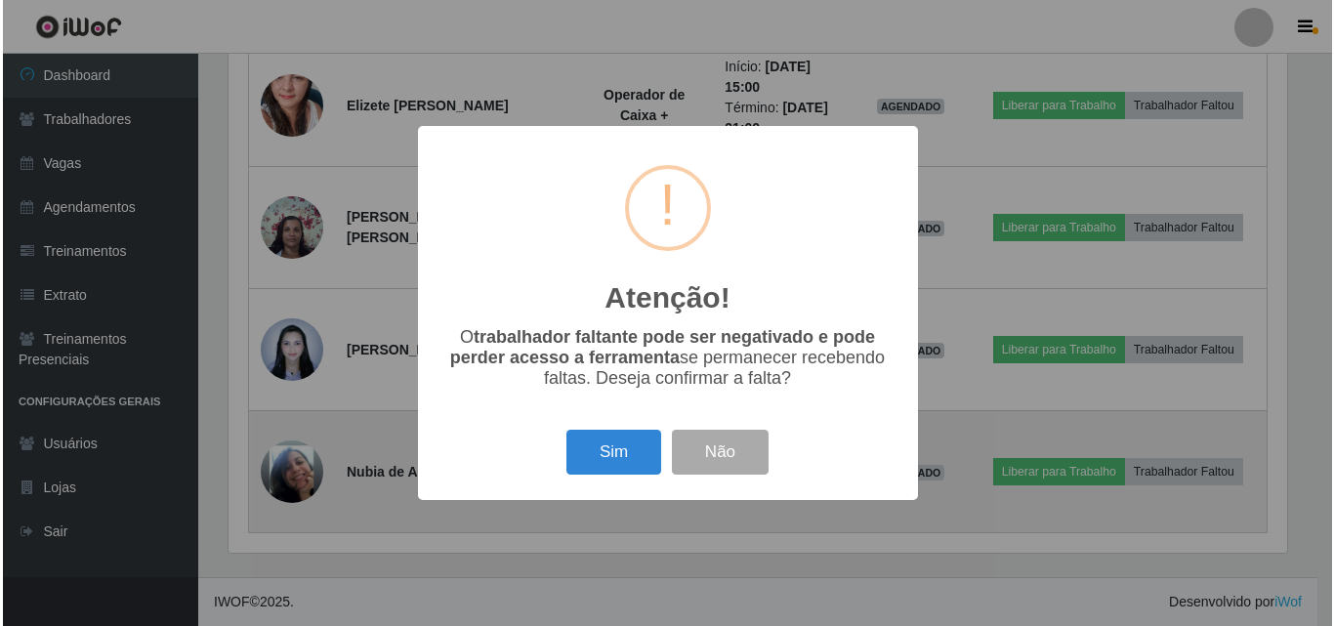
scroll to position [405, 1064]
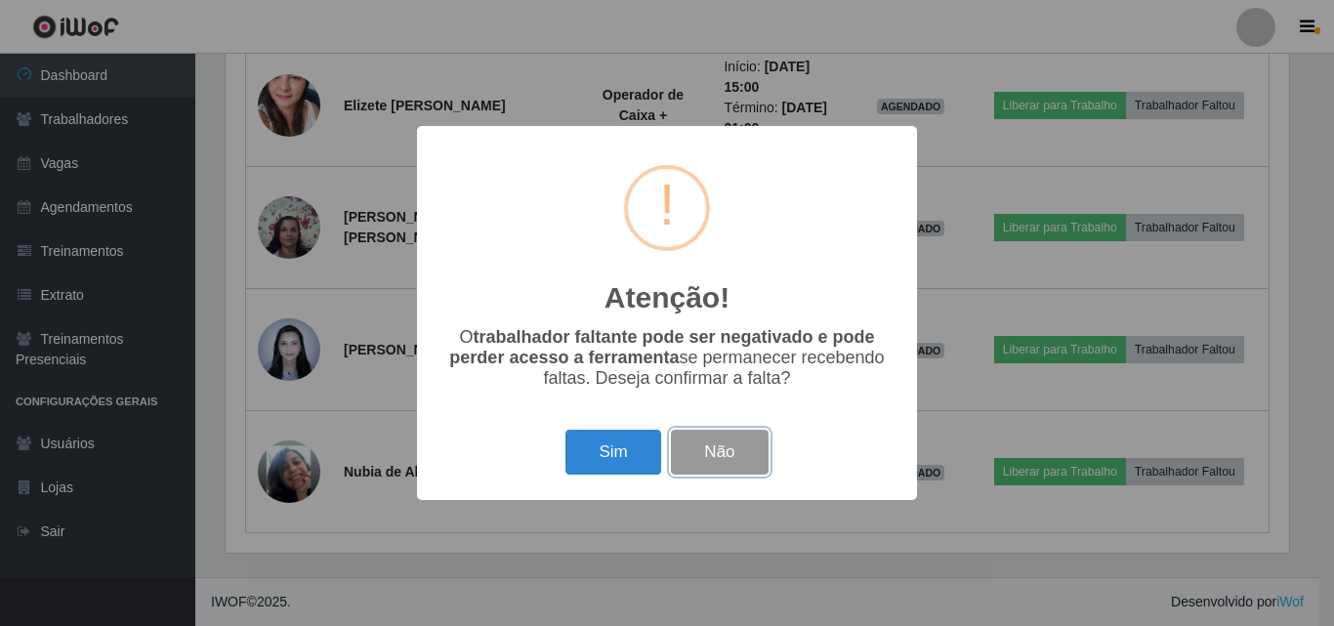
click at [710, 455] on button "Não" at bounding box center [719, 453] width 97 height 46
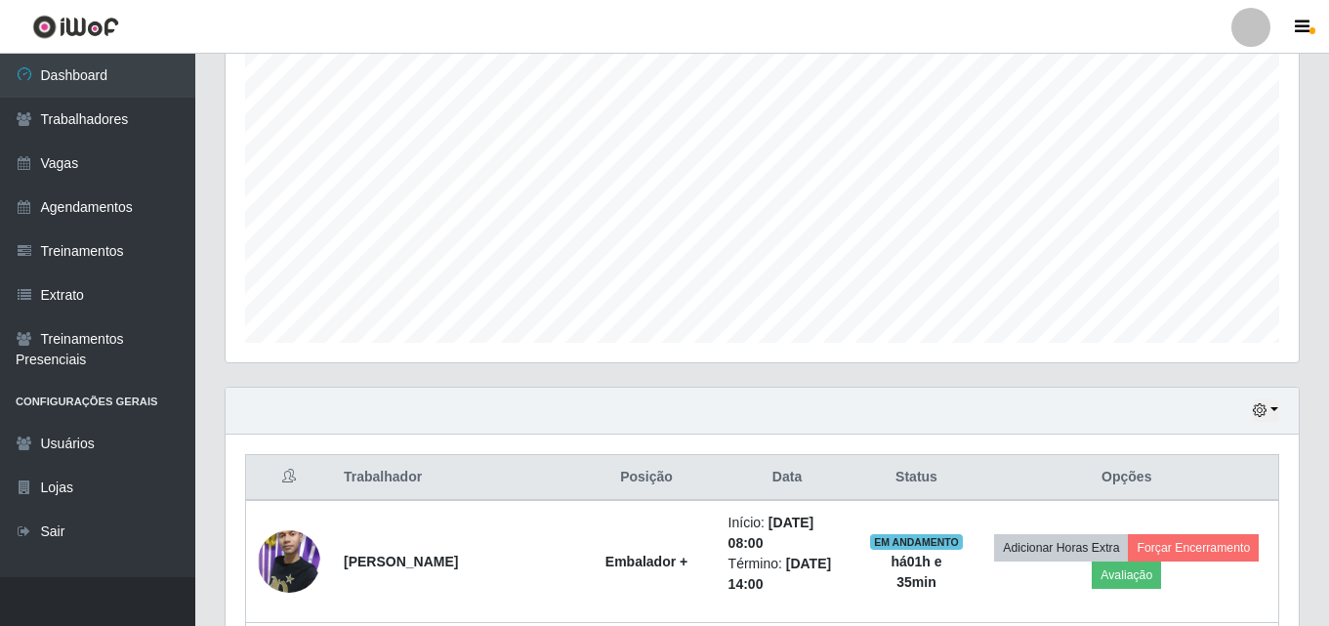
scroll to position [348, 0]
